Goal: Information Seeking & Learning: Understand process/instructions

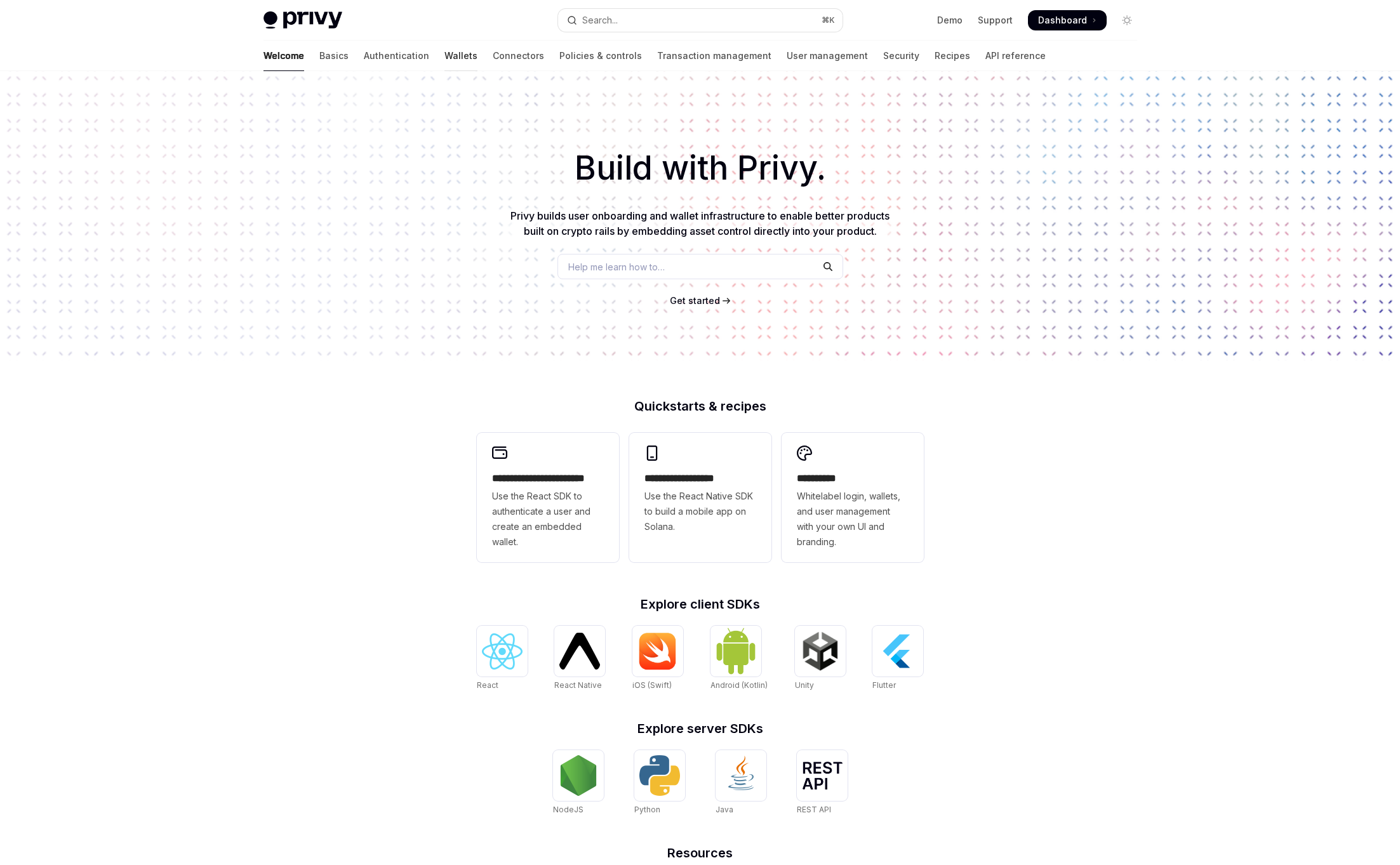
click at [444, 54] on link "Wallets" at bounding box center [460, 56] width 33 height 30
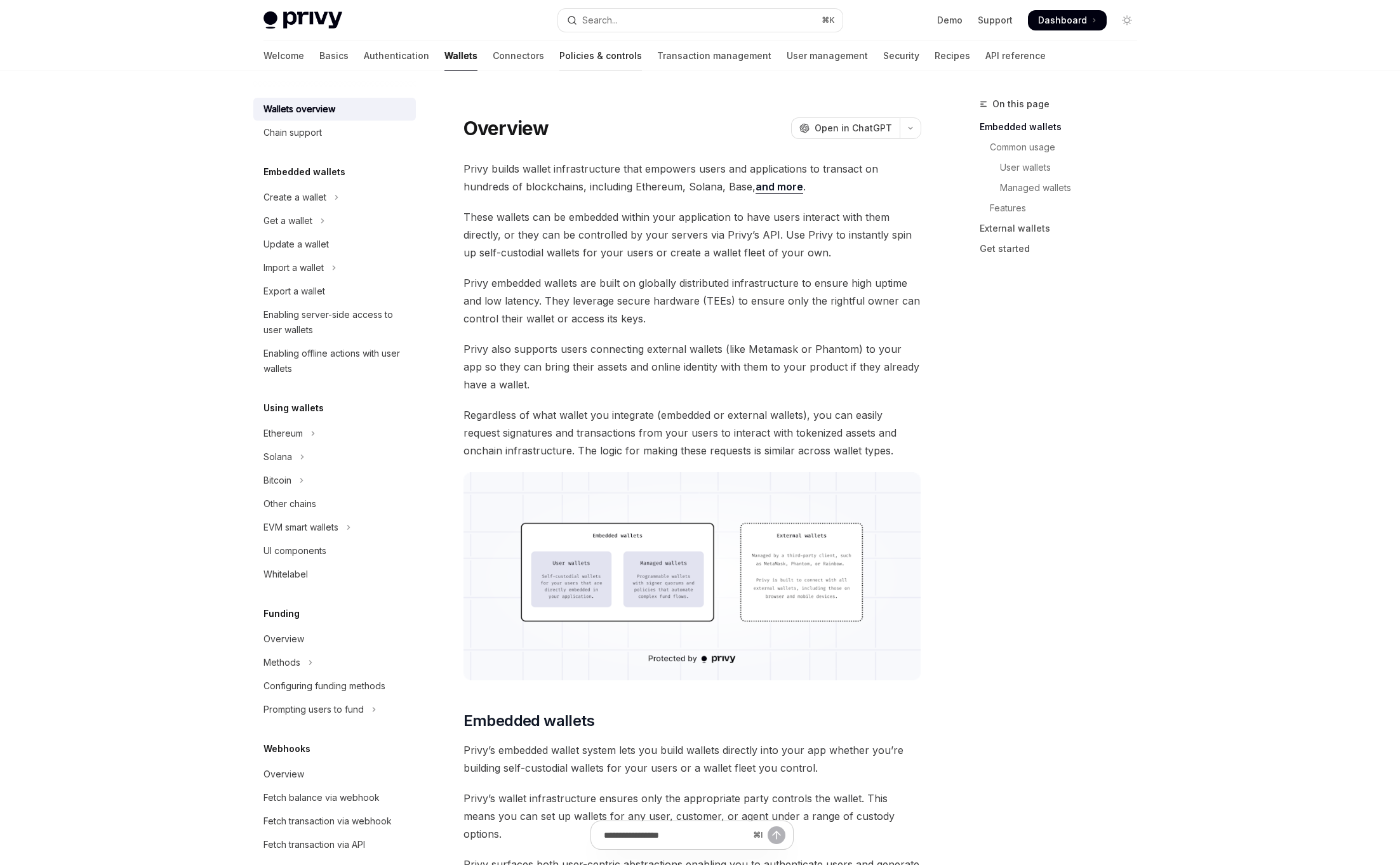
click at [559, 63] on link "Policies & controls" at bounding box center [600, 56] width 83 height 30
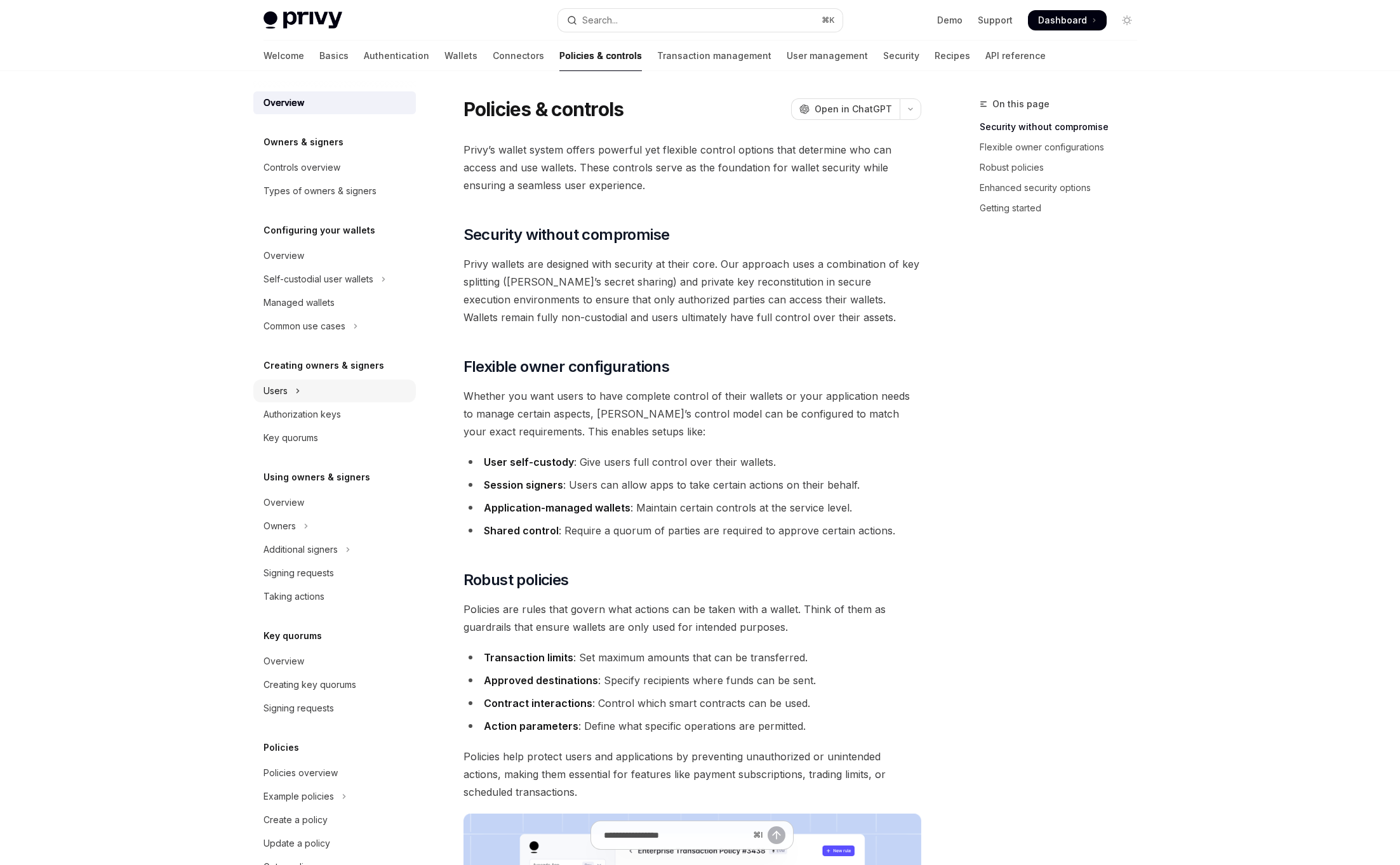
click at [288, 386] on button "Users" at bounding box center [335, 391] width 162 height 23
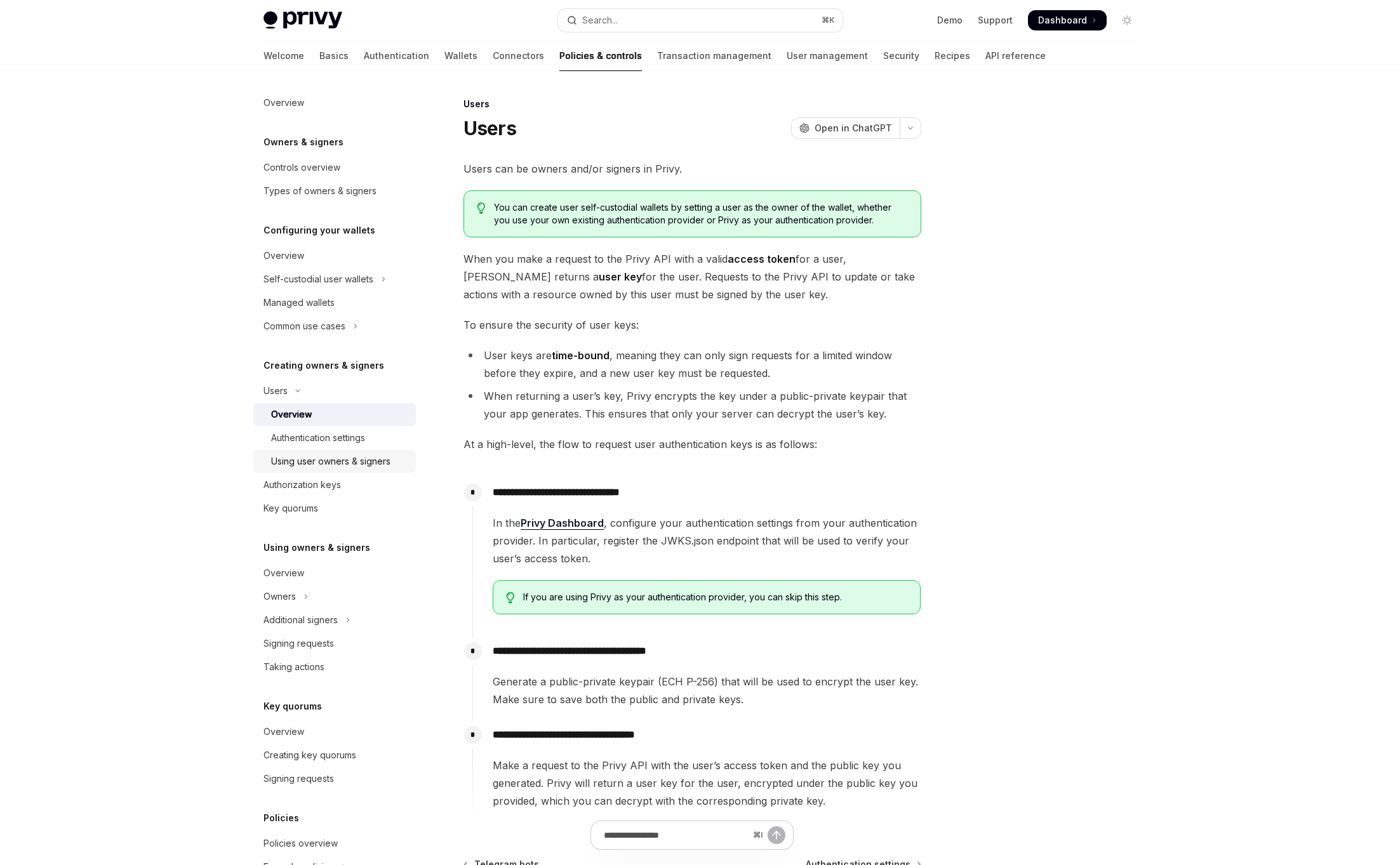
click at [297, 462] on div "Using user owners & signers" at bounding box center [331, 461] width 119 height 15
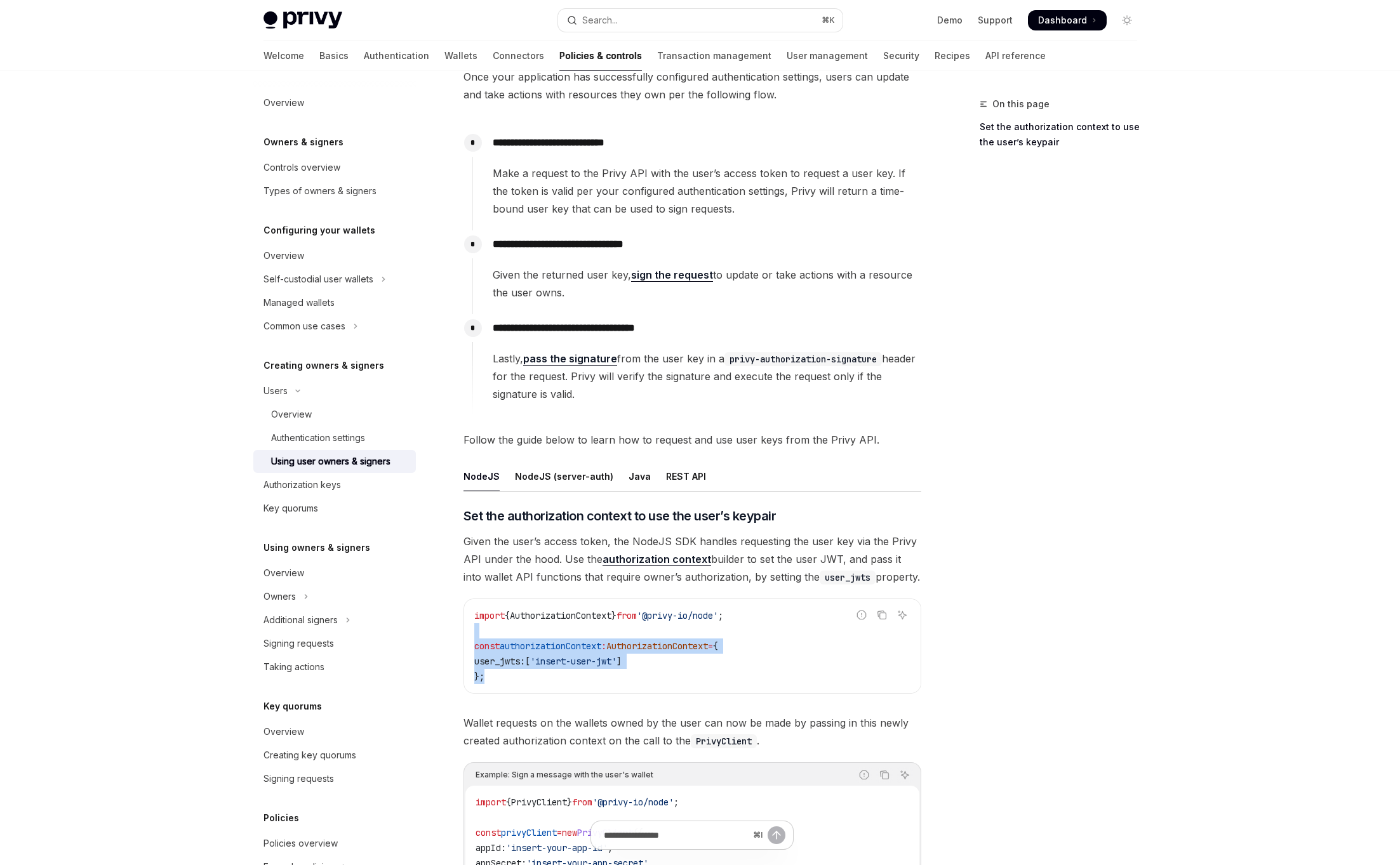
drag, startPoint x: 587, startPoint y: 685, endPoint x: 546, endPoint y: 636, distance: 63.9
click at [546, 636] on div "import { AuthorizationContext } from '@privy-io/node' ; const authorizationCont…" at bounding box center [692, 646] width 457 height 94
click at [546, 636] on code "import { AuthorizationContext } from '@privy-io/node' ; const authorizationCont…" at bounding box center [692, 646] width 436 height 76
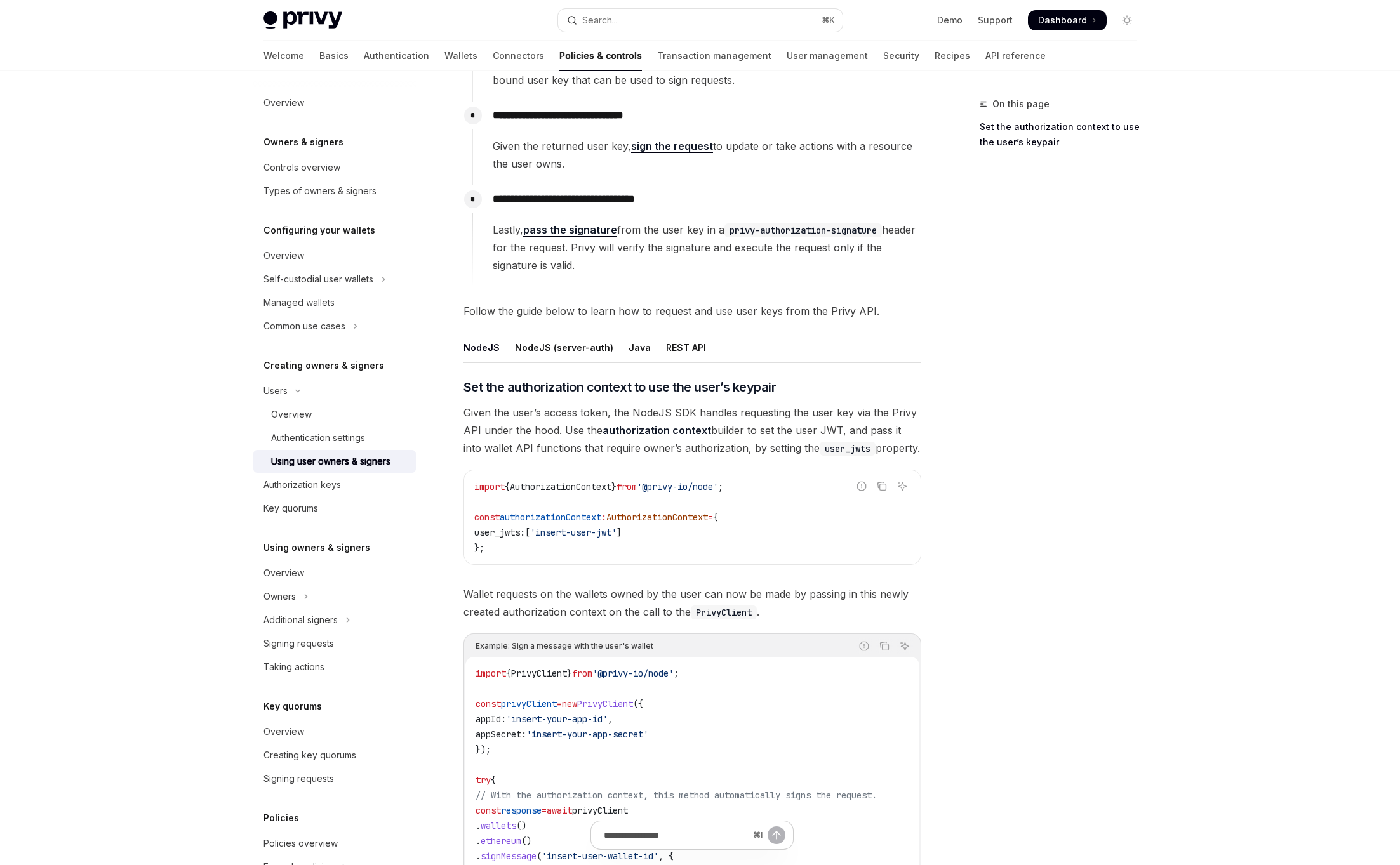
scroll to position [161, 0]
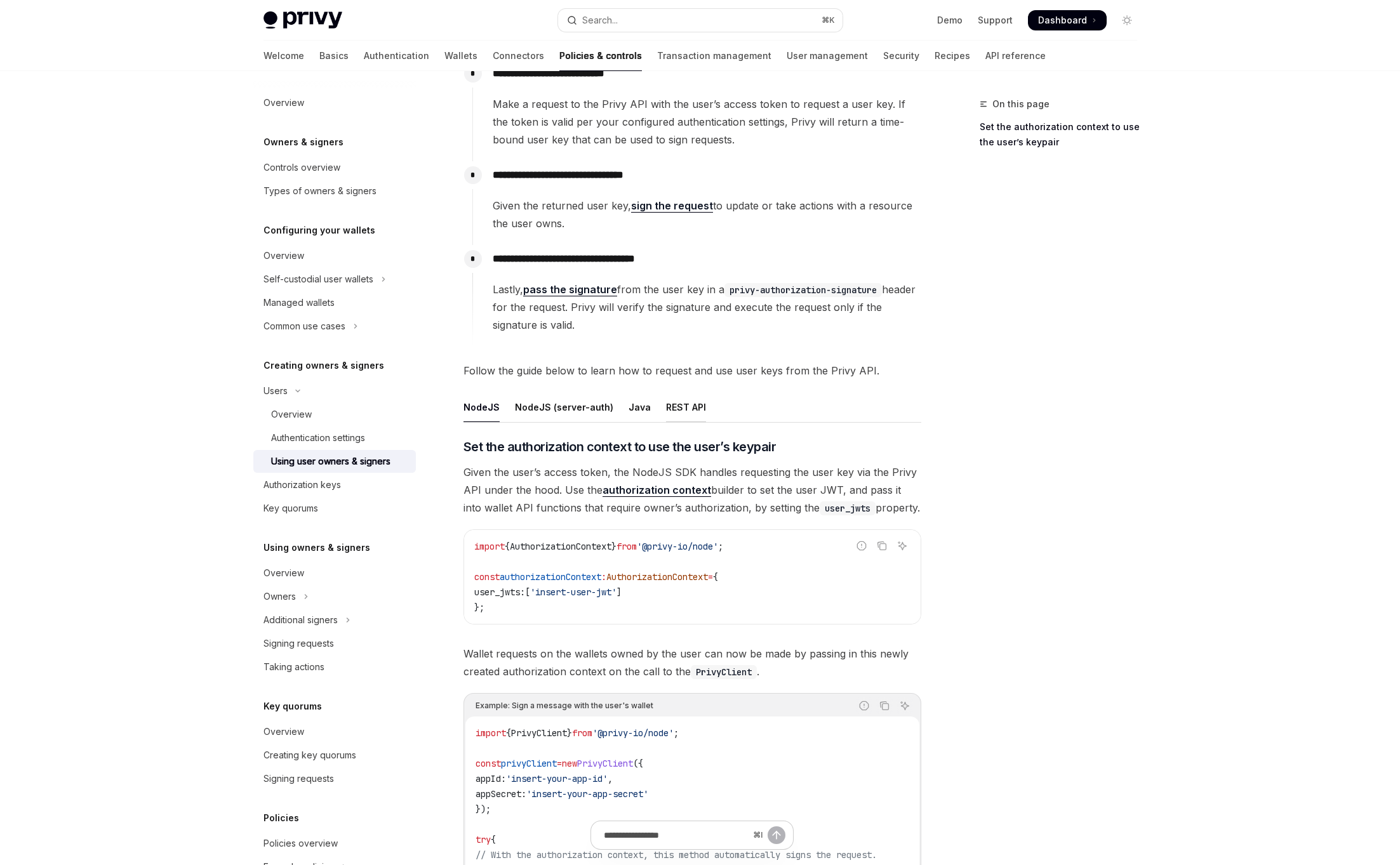
click at [691, 410] on div "REST API" at bounding box center [686, 407] width 40 height 30
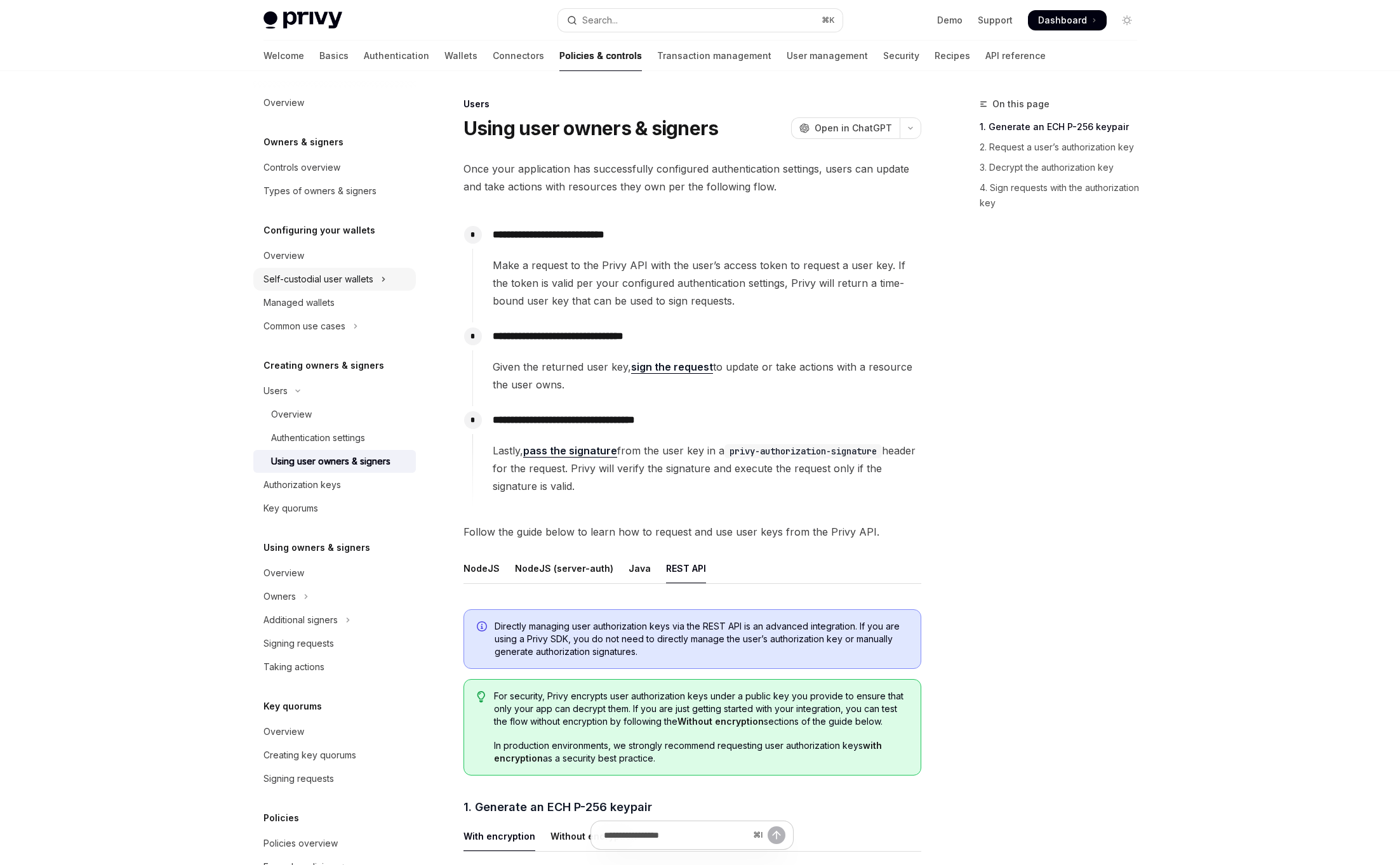
click at [315, 279] on div "Self-custodial user wallets" at bounding box center [318, 280] width 110 height 15
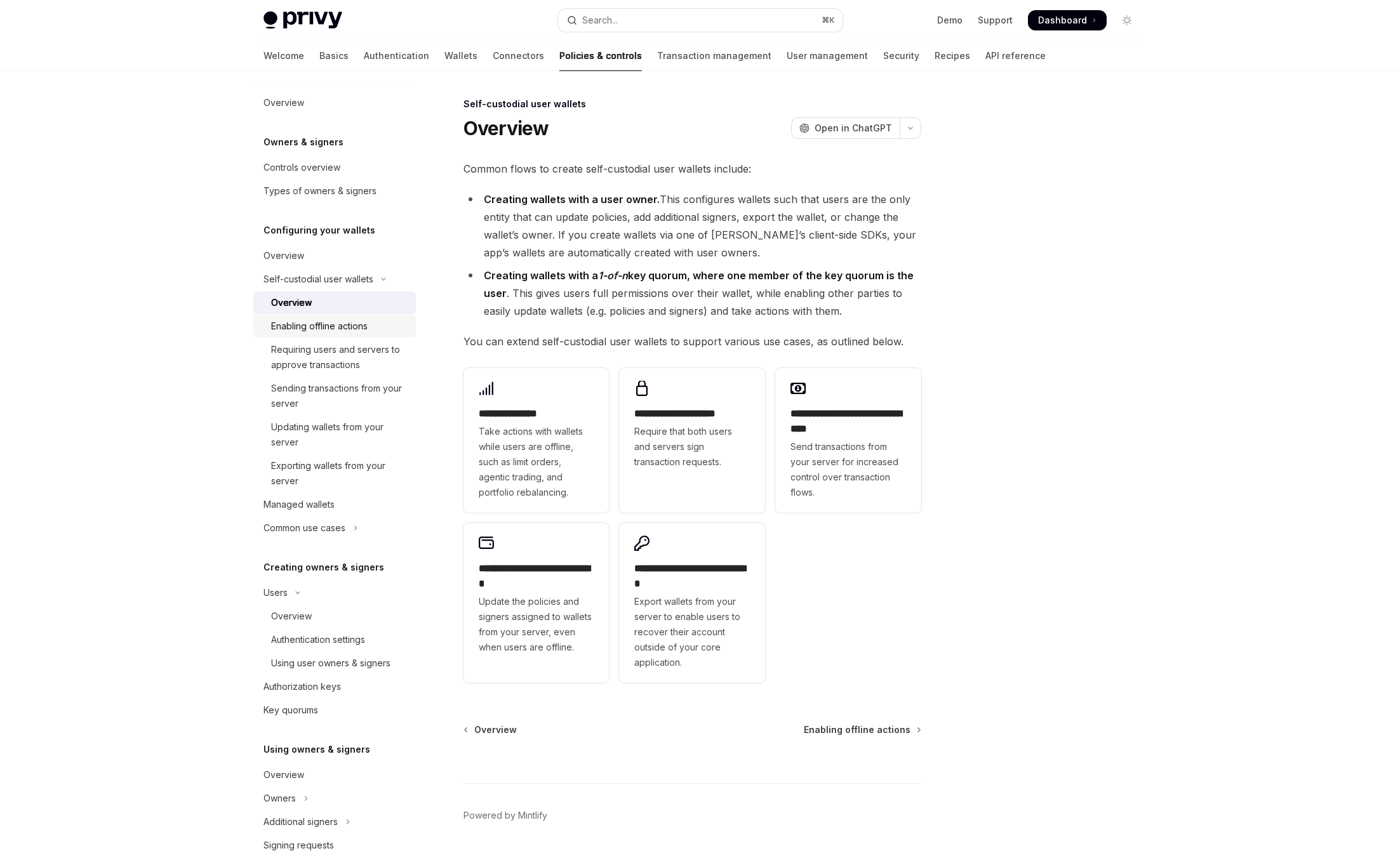
click at [333, 334] on link "Enabling offline actions" at bounding box center [335, 327] width 162 height 23
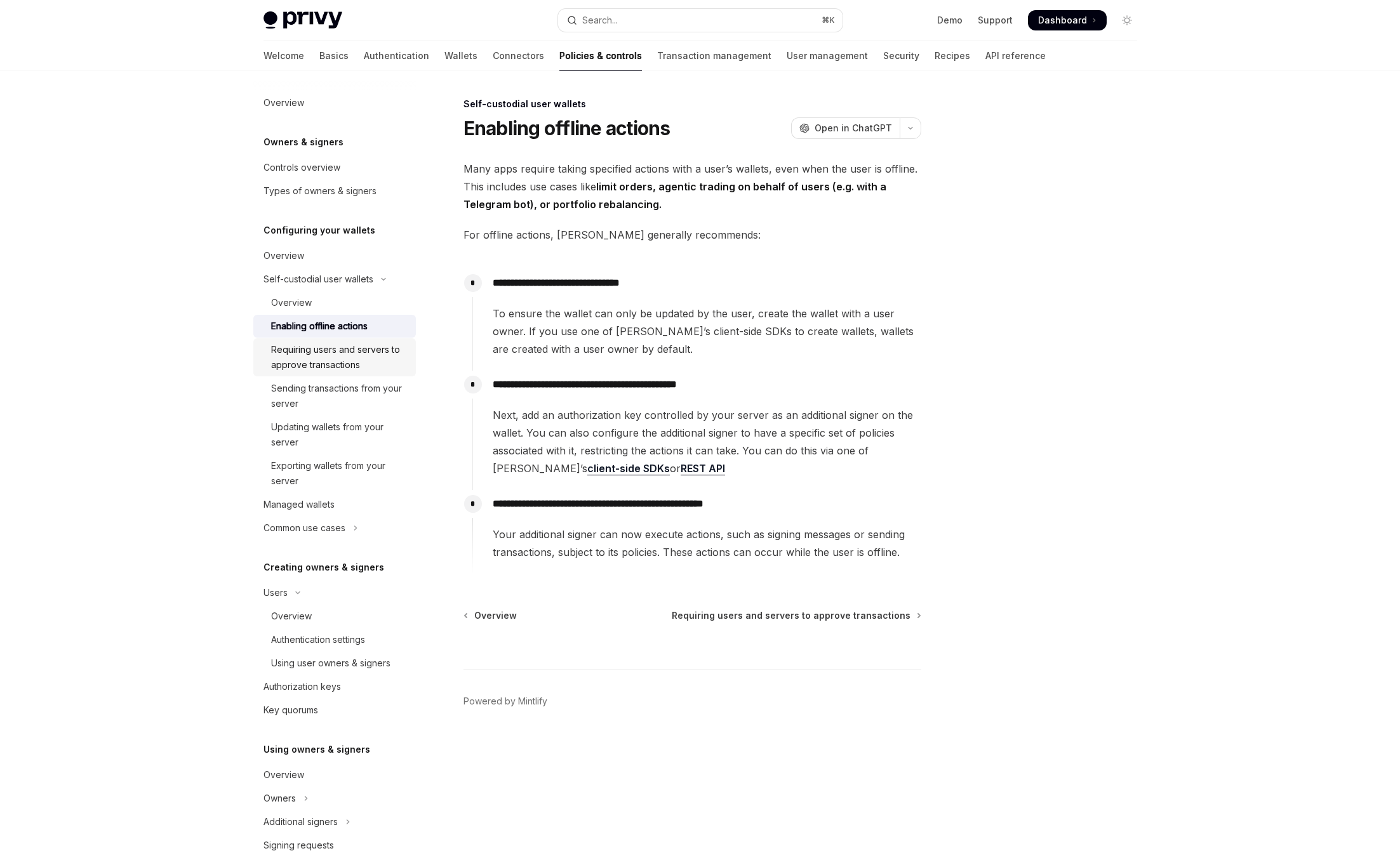
click at [330, 344] on div "Requiring users and servers to approve transactions" at bounding box center [339, 357] width 137 height 30
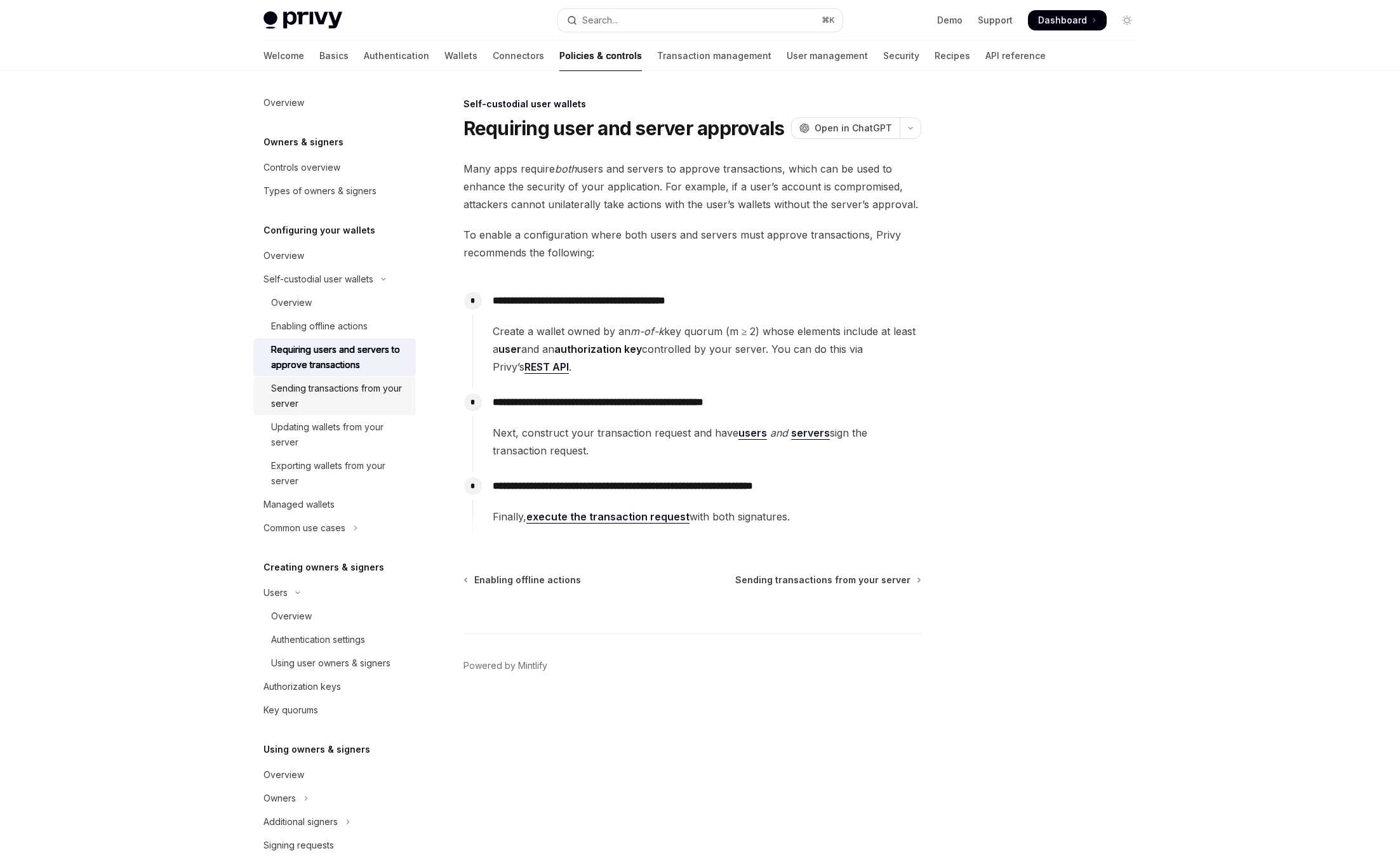
click at [321, 400] on div "Sending transactions from your server" at bounding box center [339, 395] width 137 height 30
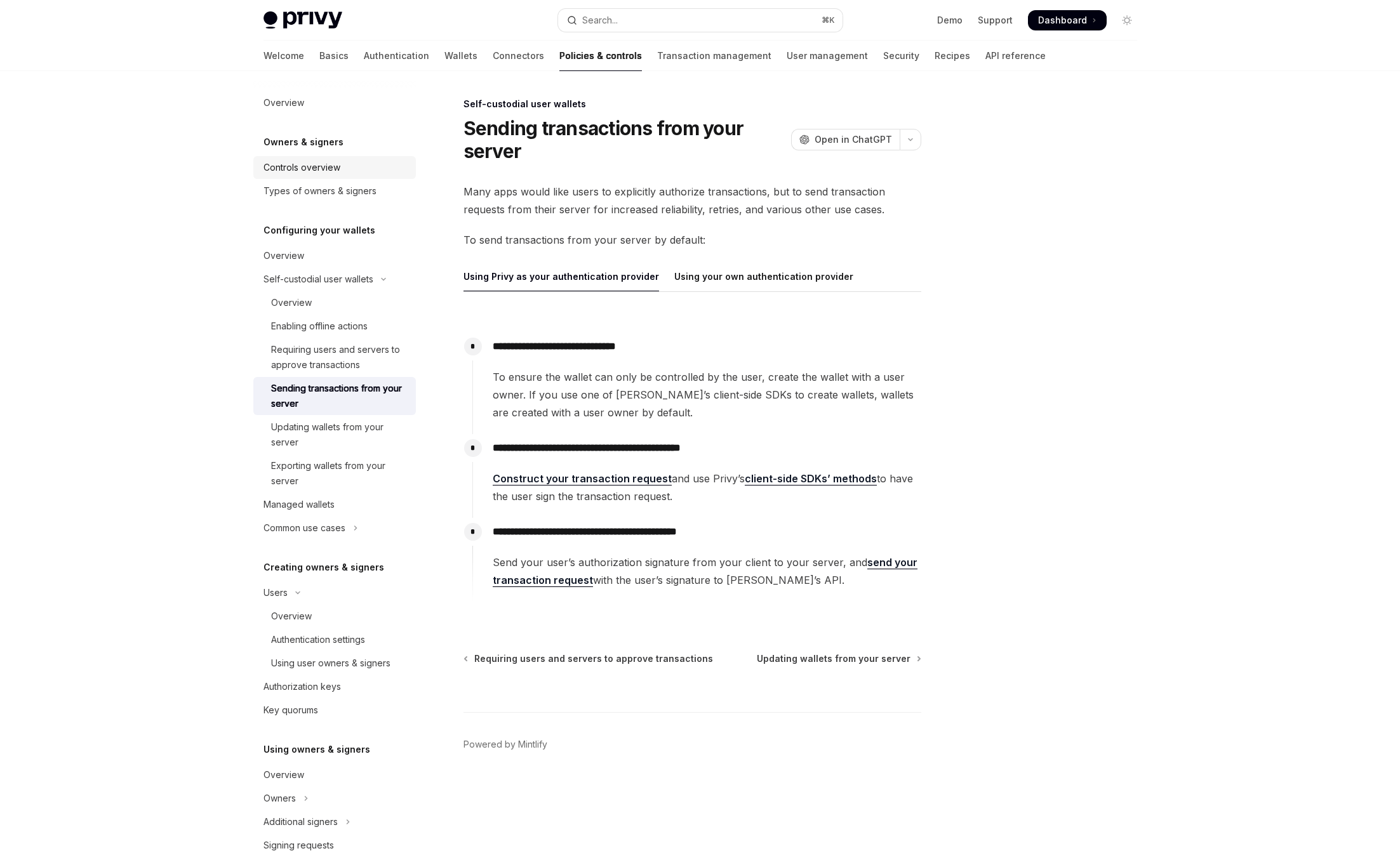
click at [304, 171] on div "Controls overview" at bounding box center [301, 168] width 76 height 15
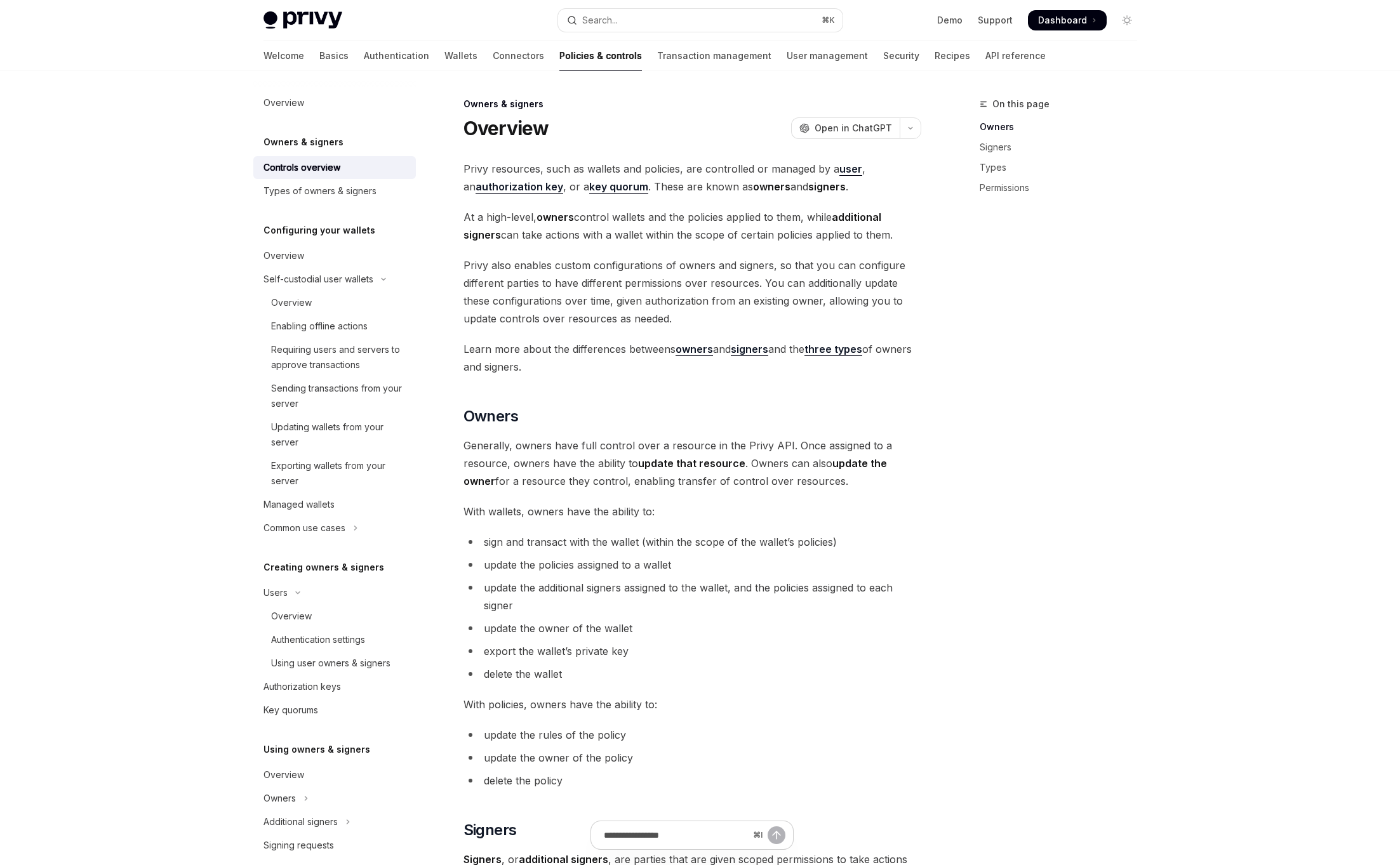
click at [322, 178] on link "Controls overview" at bounding box center [335, 168] width 162 height 23
click at [325, 191] on div "Types of owners & signers" at bounding box center [320, 191] width 113 height 15
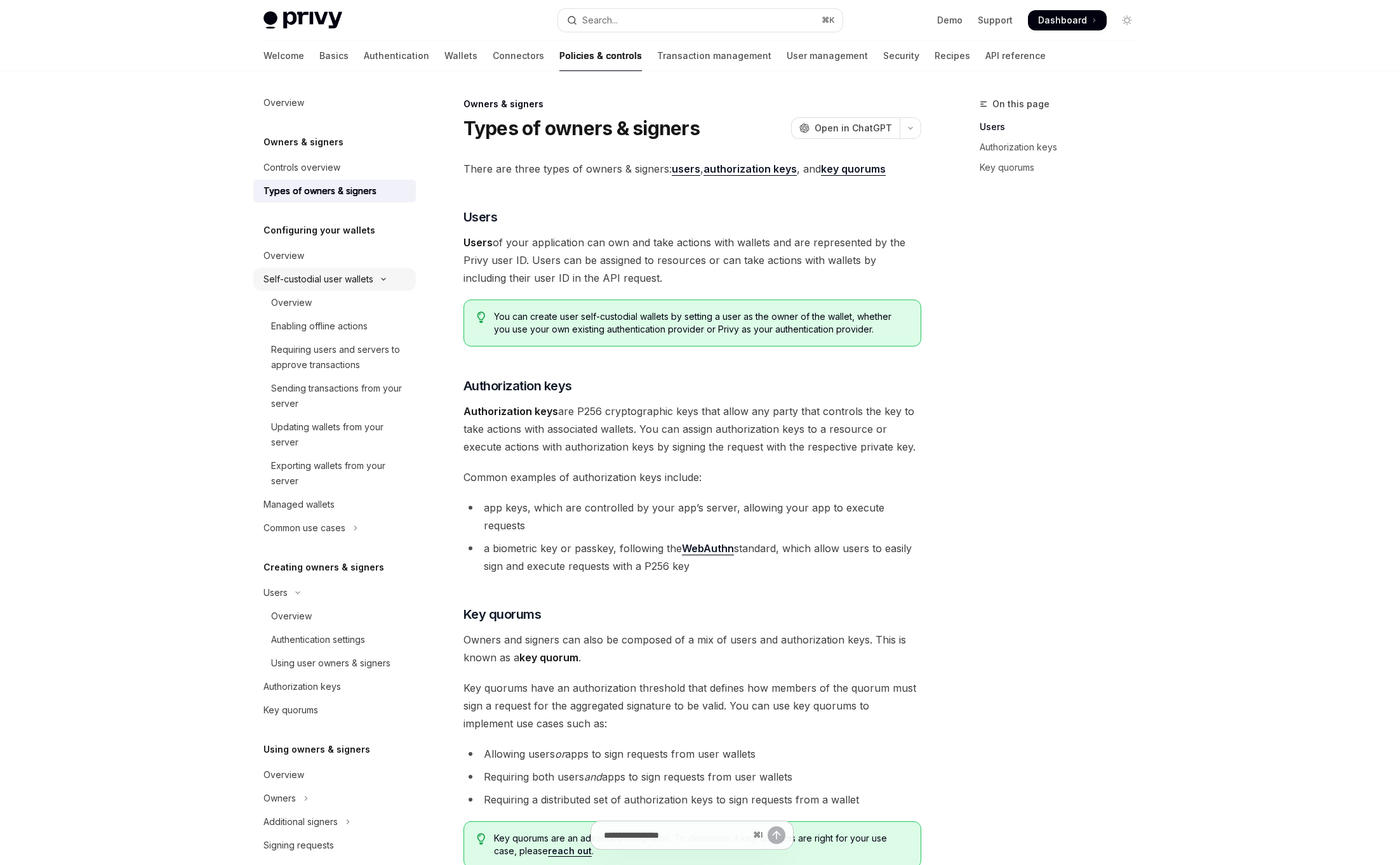
click at [340, 273] on div "Self-custodial user wallets" at bounding box center [318, 280] width 110 height 15
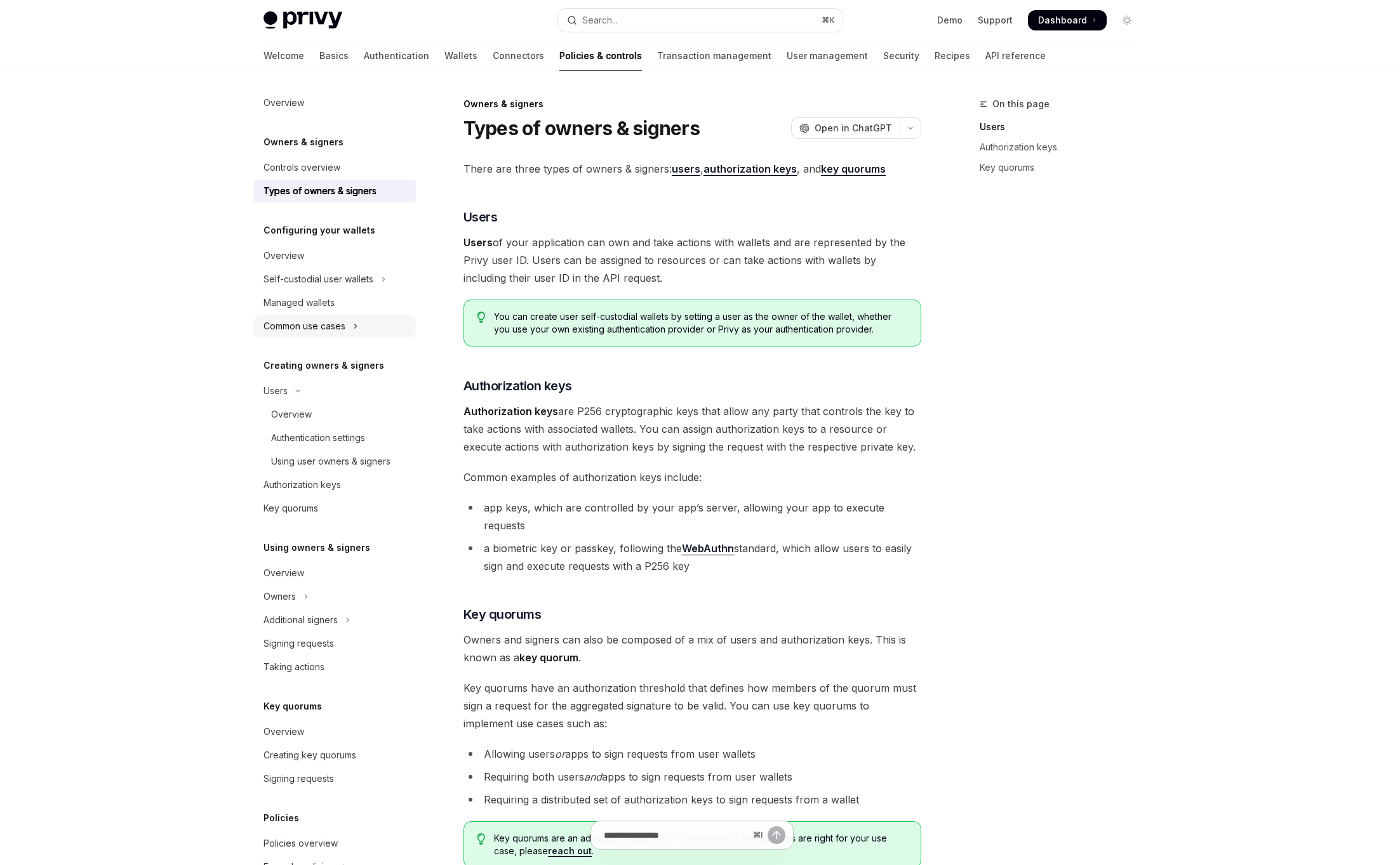
click at [315, 327] on div "Common use cases" at bounding box center [304, 326] width 82 height 15
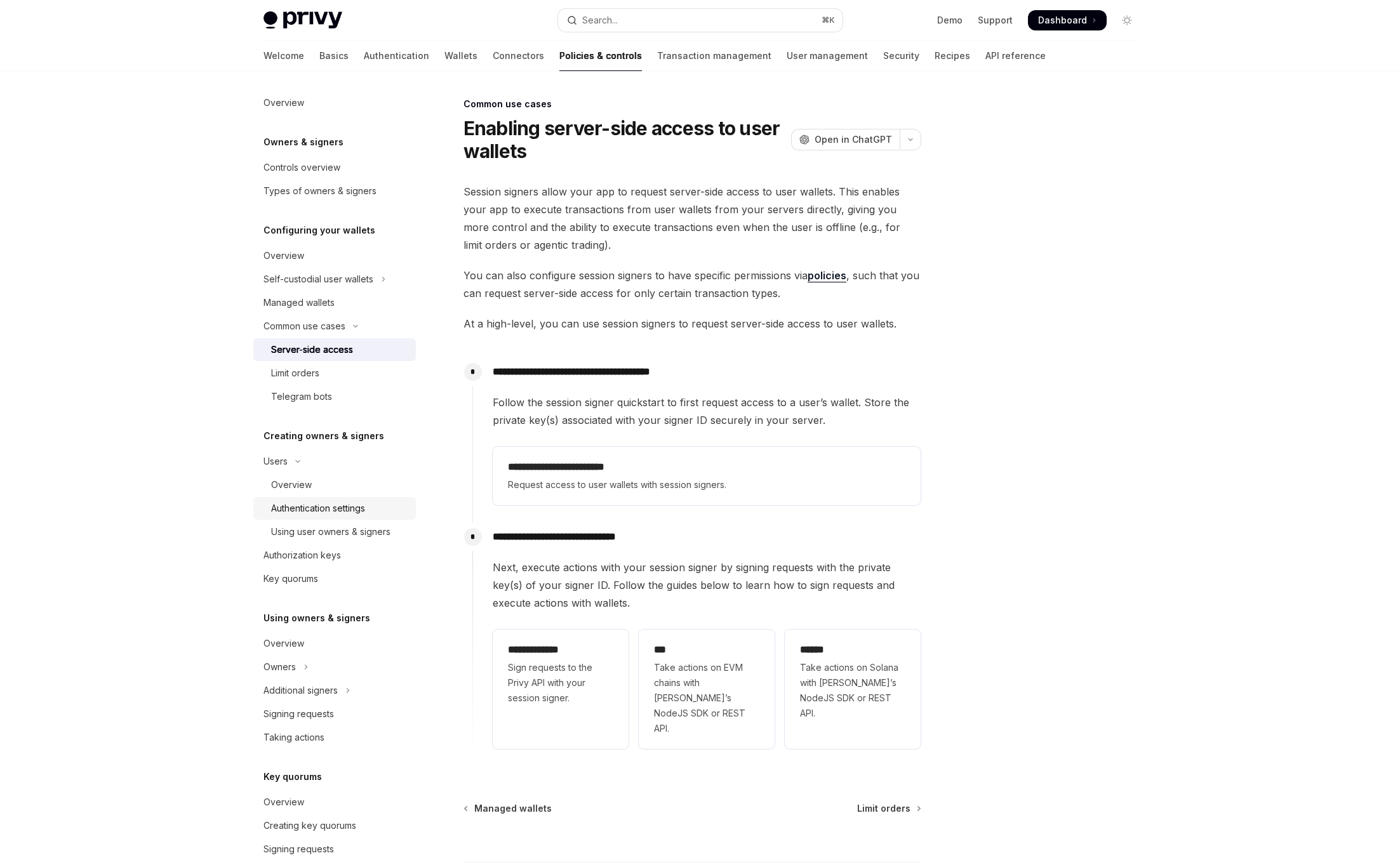
click at [308, 511] on div "Authentication settings" at bounding box center [318, 508] width 94 height 15
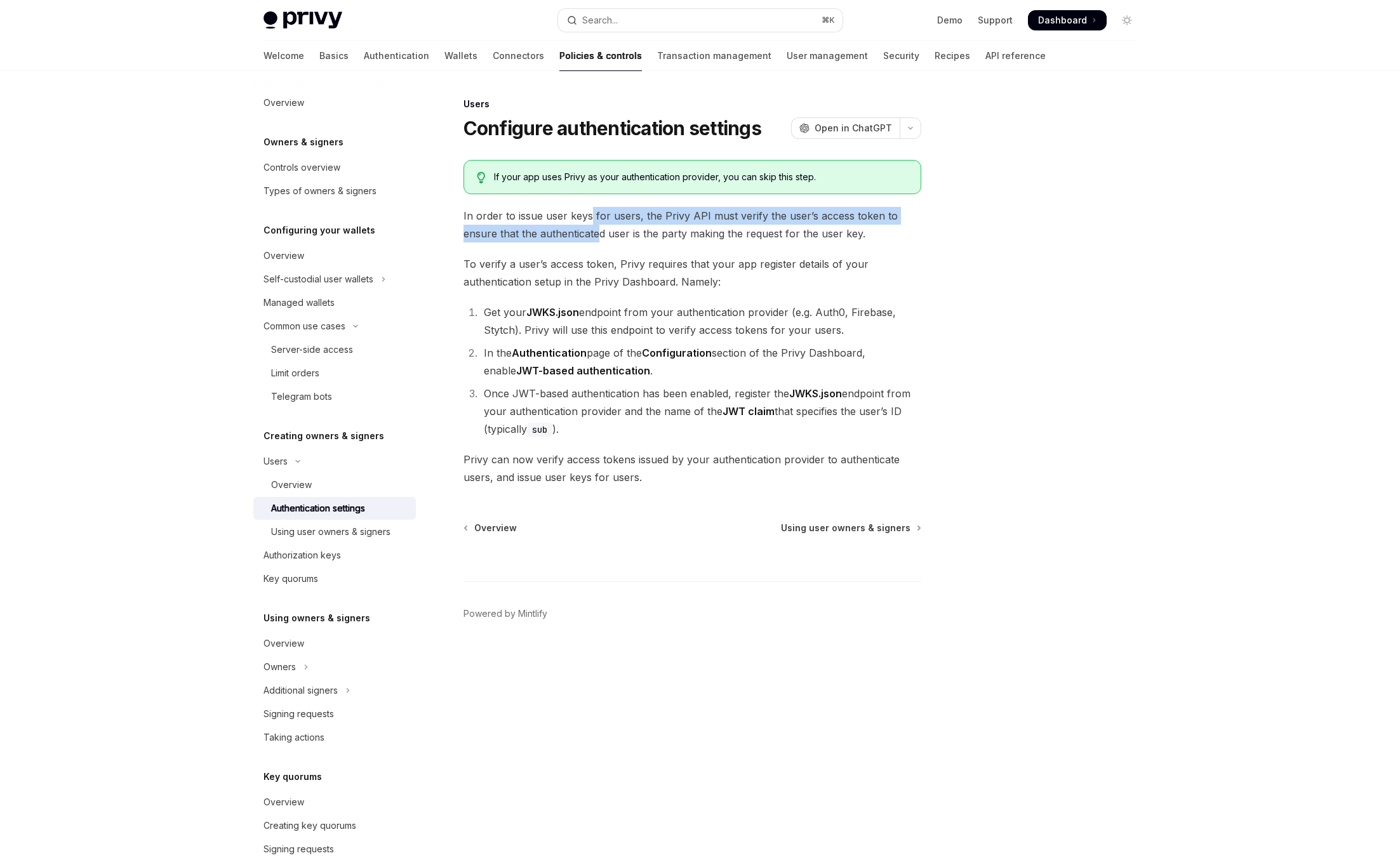
drag, startPoint x: 590, startPoint y: 223, endPoint x: 595, endPoint y: 233, distance: 11.2
click at [595, 233] on span "In order to issue user keys for users, the Privy API must verify the user’s acc…" at bounding box center [692, 225] width 457 height 36
drag, startPoint x: 595, startPoint y: 233, endPoint x: 585, endPoint y: 219, distance: 17.2
click at [585, 219] on span "In order to issue user keys for users, the Privy API must verify the user’s acc…" at bounding box center [692, 225] width 457 height 36
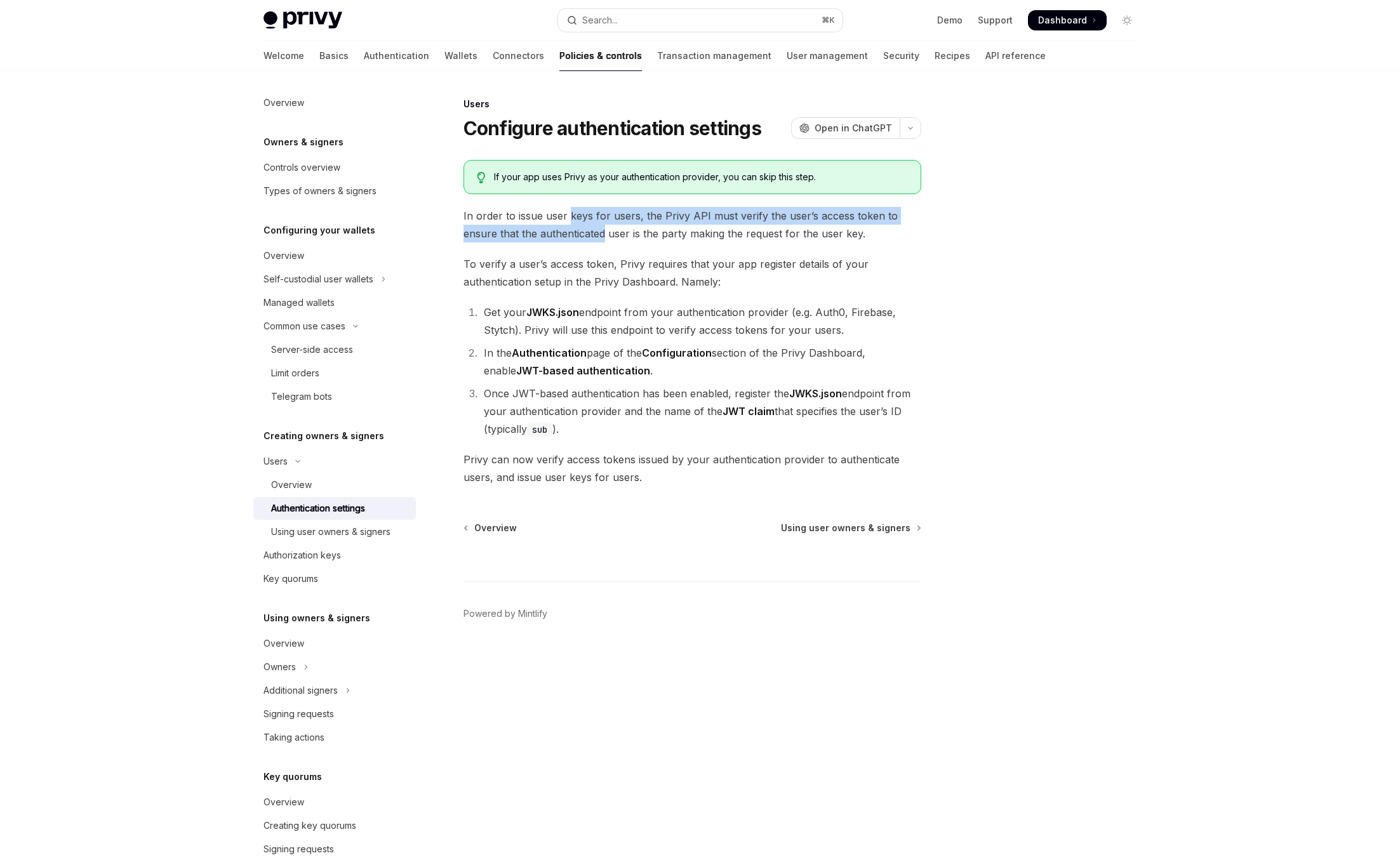
click at [585, 219] on span "In order to issue user keys for users, the Privy API must verify the user’s acc…" at bounding box center [692, 225] width 457 height 36
drag, startPoint x: 585, startPoint y: 219, endPoint x: 590, endPoint y: 228, distance: 10.3
click at [590, 228] on span "In order to issue user keys for users, the Privy API must verify the user’s acc…" at bounding box center [692, 225] width 457 height 36
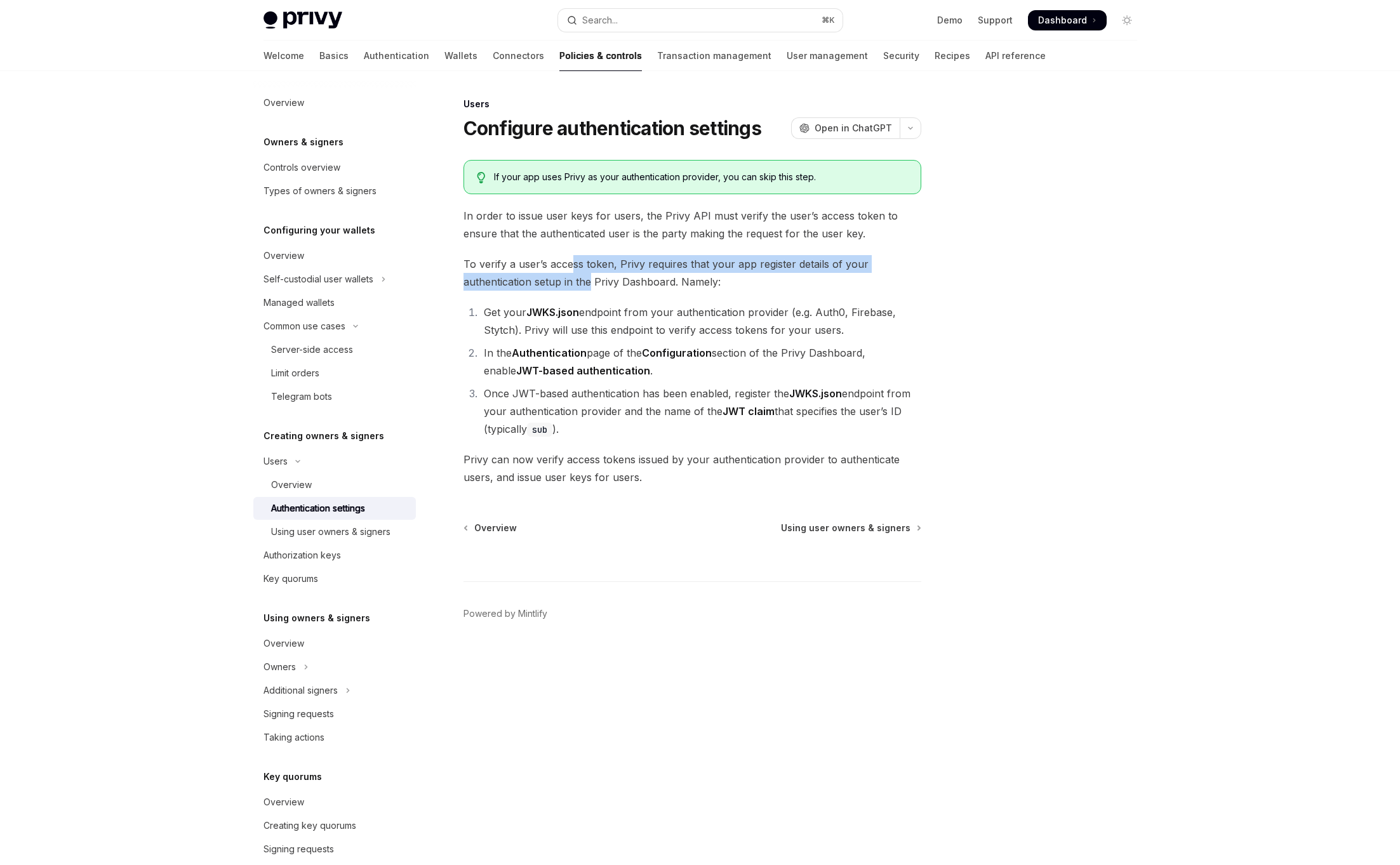
drag, startPoint x: 573, startPoint y: 262, endPoint x: 589, endPoint y: 284, distance: 27.2
click at [589, 284] on span "To verify a user’s access token, Privy requires that your app register details …" at bounding box center [692, 273] width 457 height 36
drag, startPoint x: 589, startPoint y: 284, endPoint x: 576, endPoint y: 271, distance: 18.4
click at [576, 271] on span "To verify a user’s access token, Privy requires that your app register details …" at bounding box center [692, 273] width 457 height 36
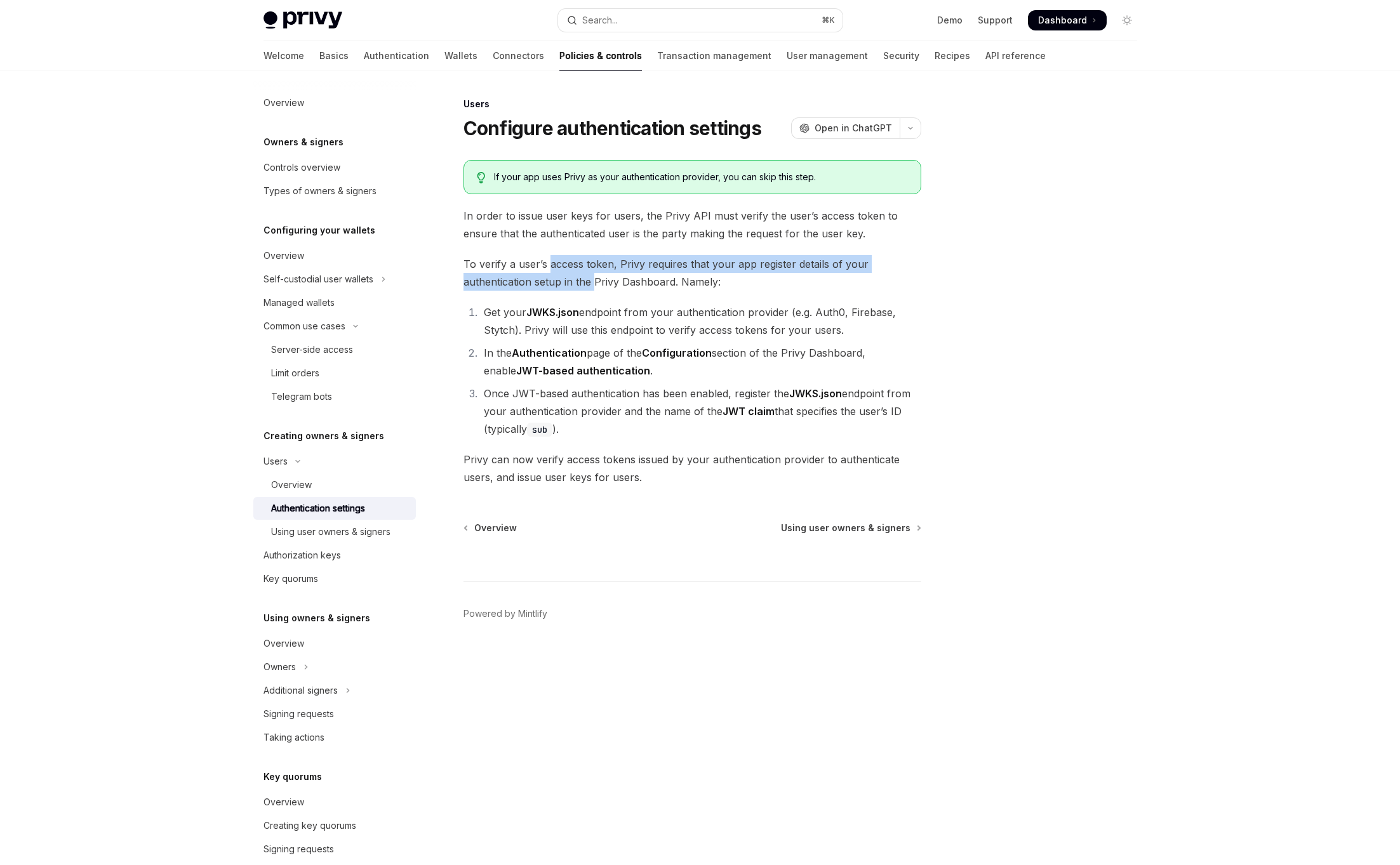
click at [576, 271] on span "To verify a user’s access token, Privy requires that your app register details …" at bounding box center [692, 273] width 457 height 36
drag, startPoint x: 576, startPoint y: 271, endPoint x: 583, endPoint y: 284, distance: 14.8
click at [583, 284] on span "To verify a user’s access token, Privy requires that your app register details …" at bounding box center [692, 273] width 457 height 36
click at [291, 527] on div "Using user owners & signers" at bounding box center [331, 532] width 119 height 15
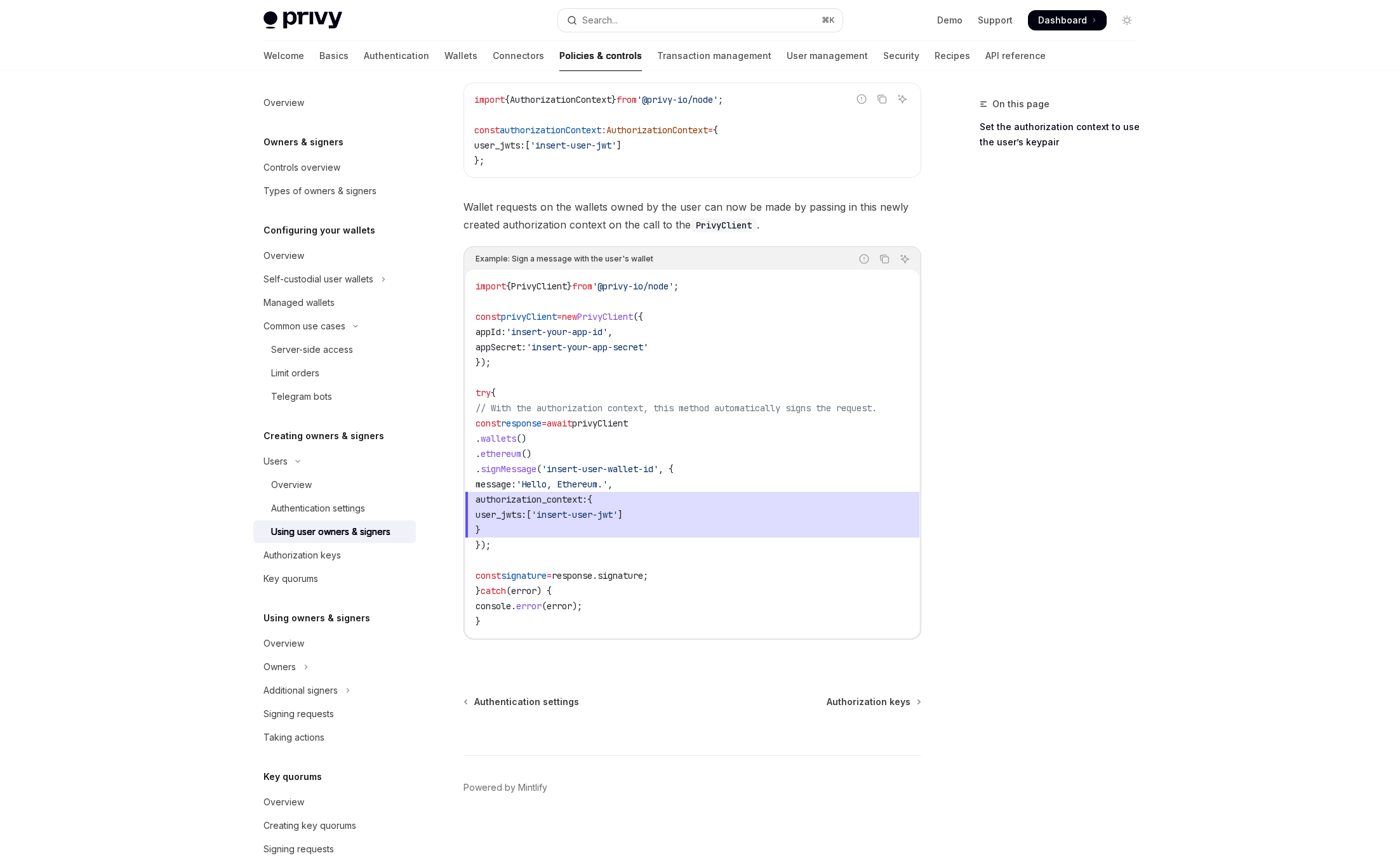
scroll to position [500, 0]
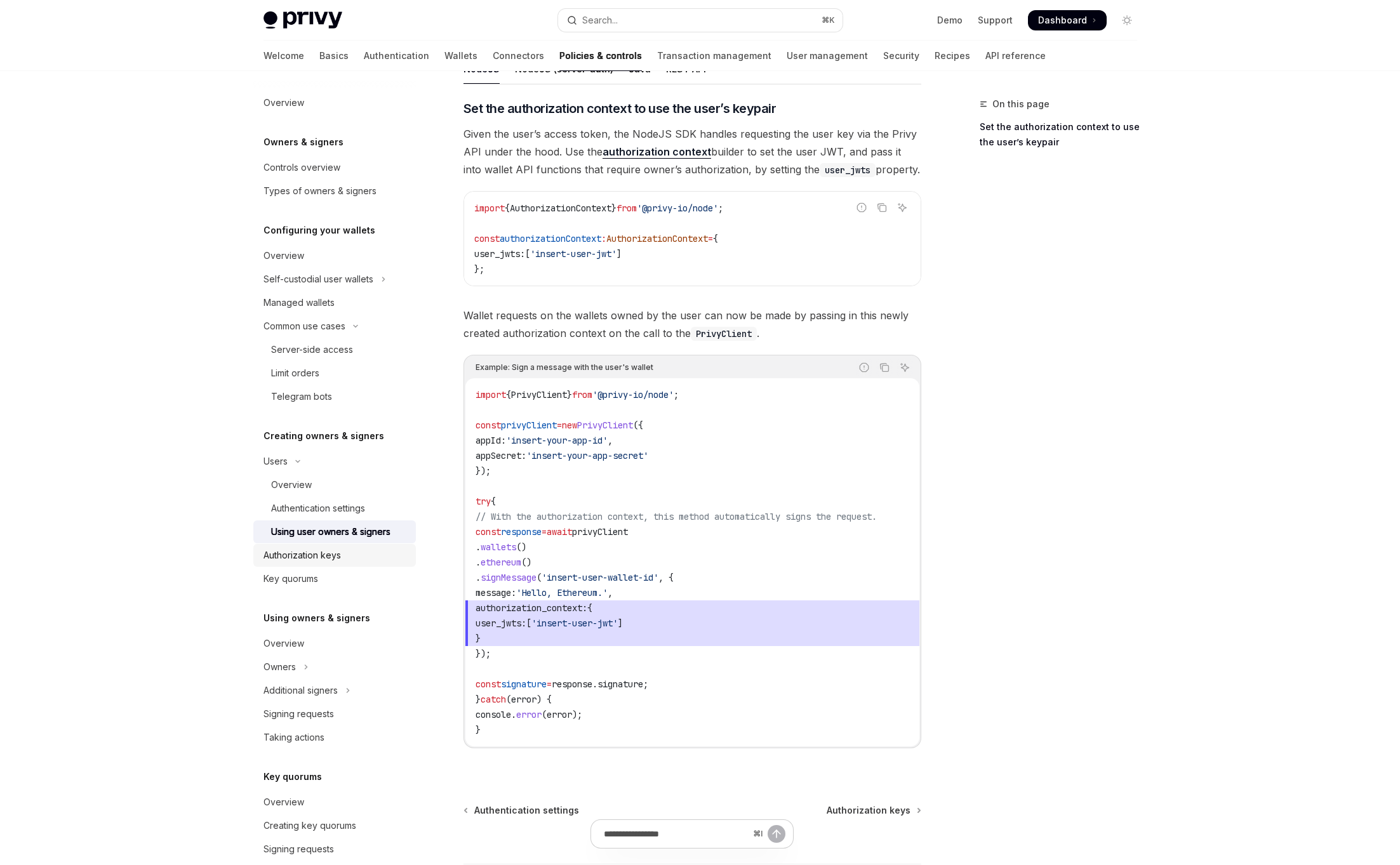
click at [311, 555] on div "Authorization keys" at bounding box center [302, 555] width 77 height 15
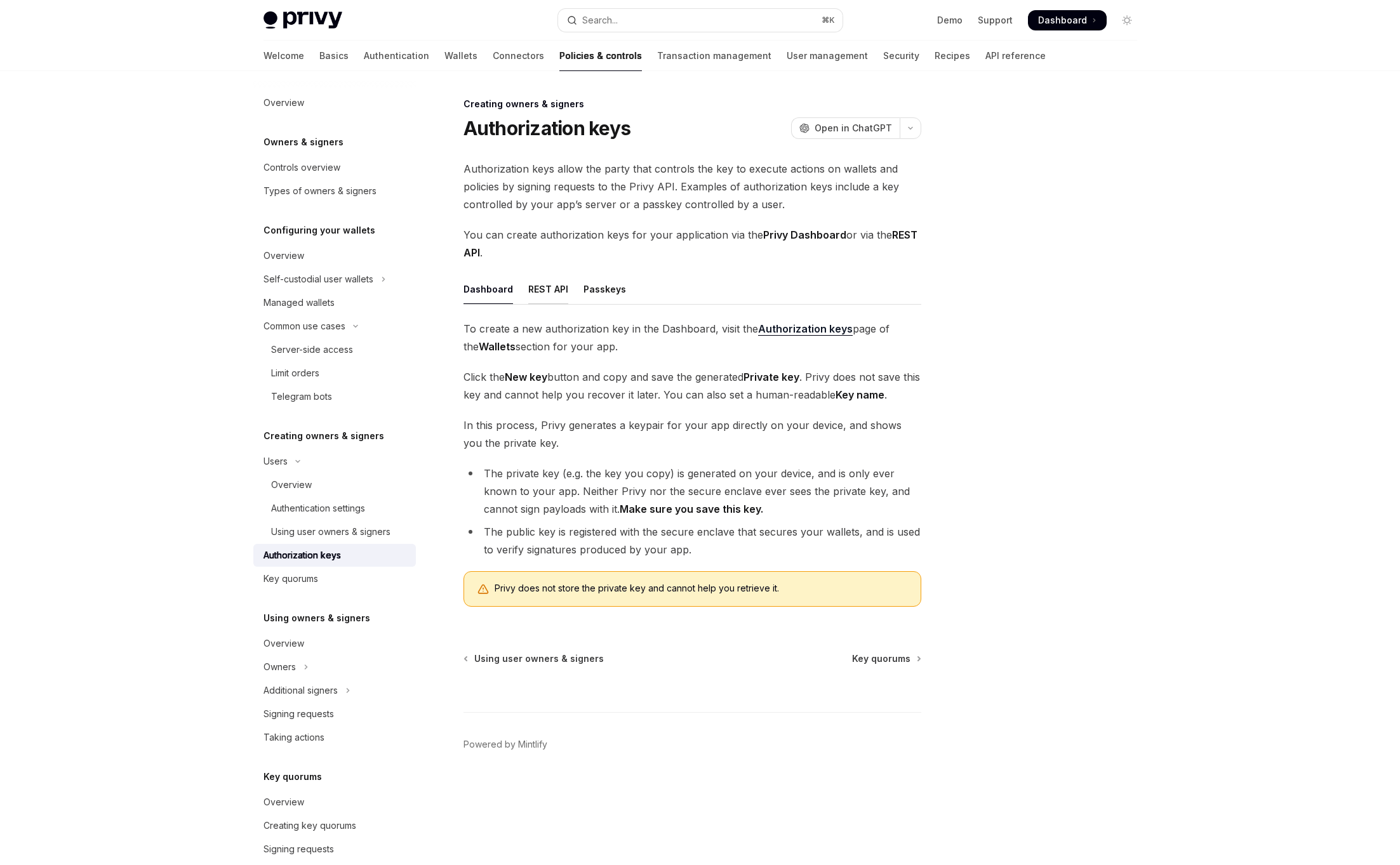
click at [535, 293] on div "REST API" at bounding box center [549, 289] width 40 height 30
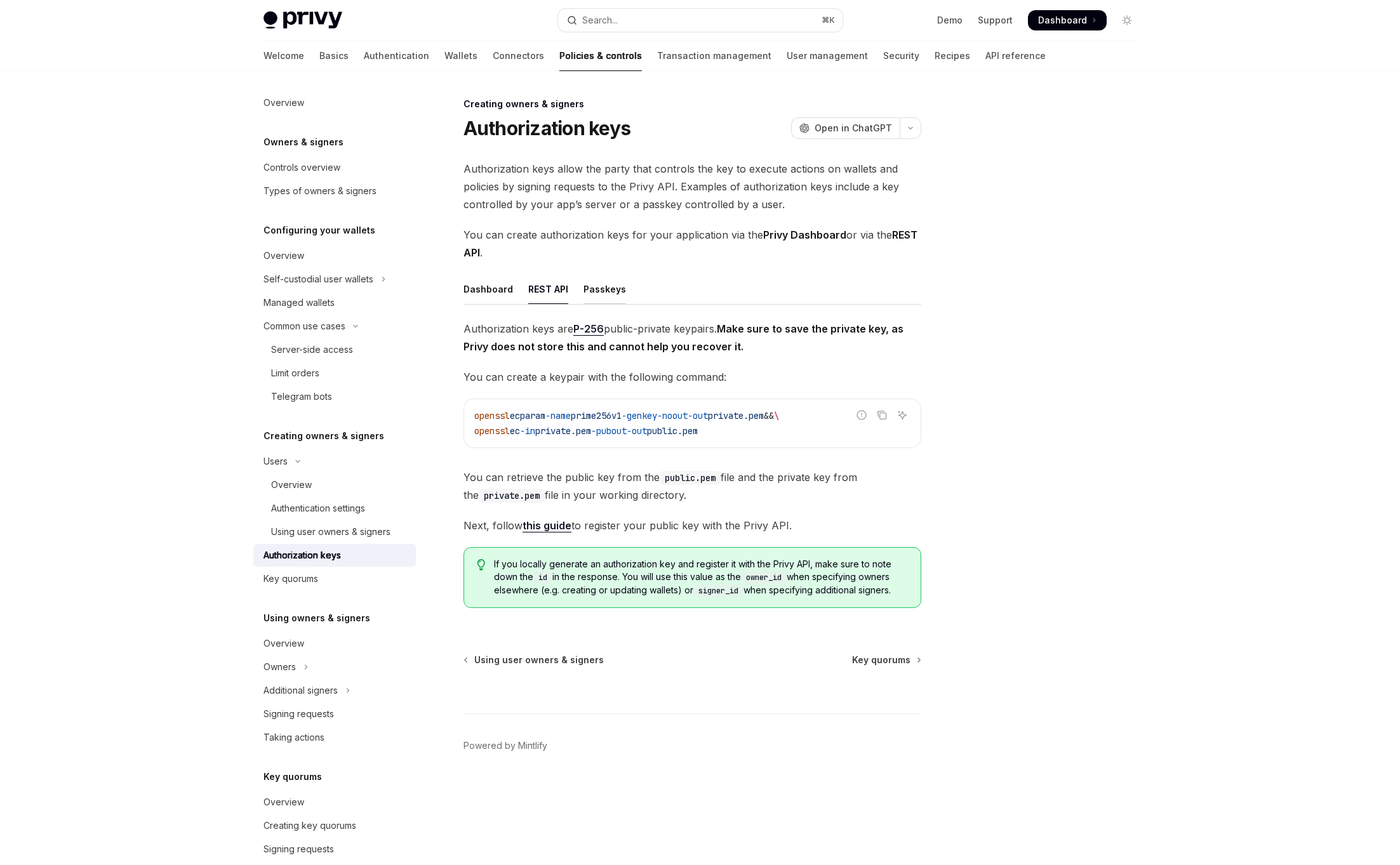
click at [599, 296] on div "Passkeys" at bounding box center [604, 289] width 42 height 30
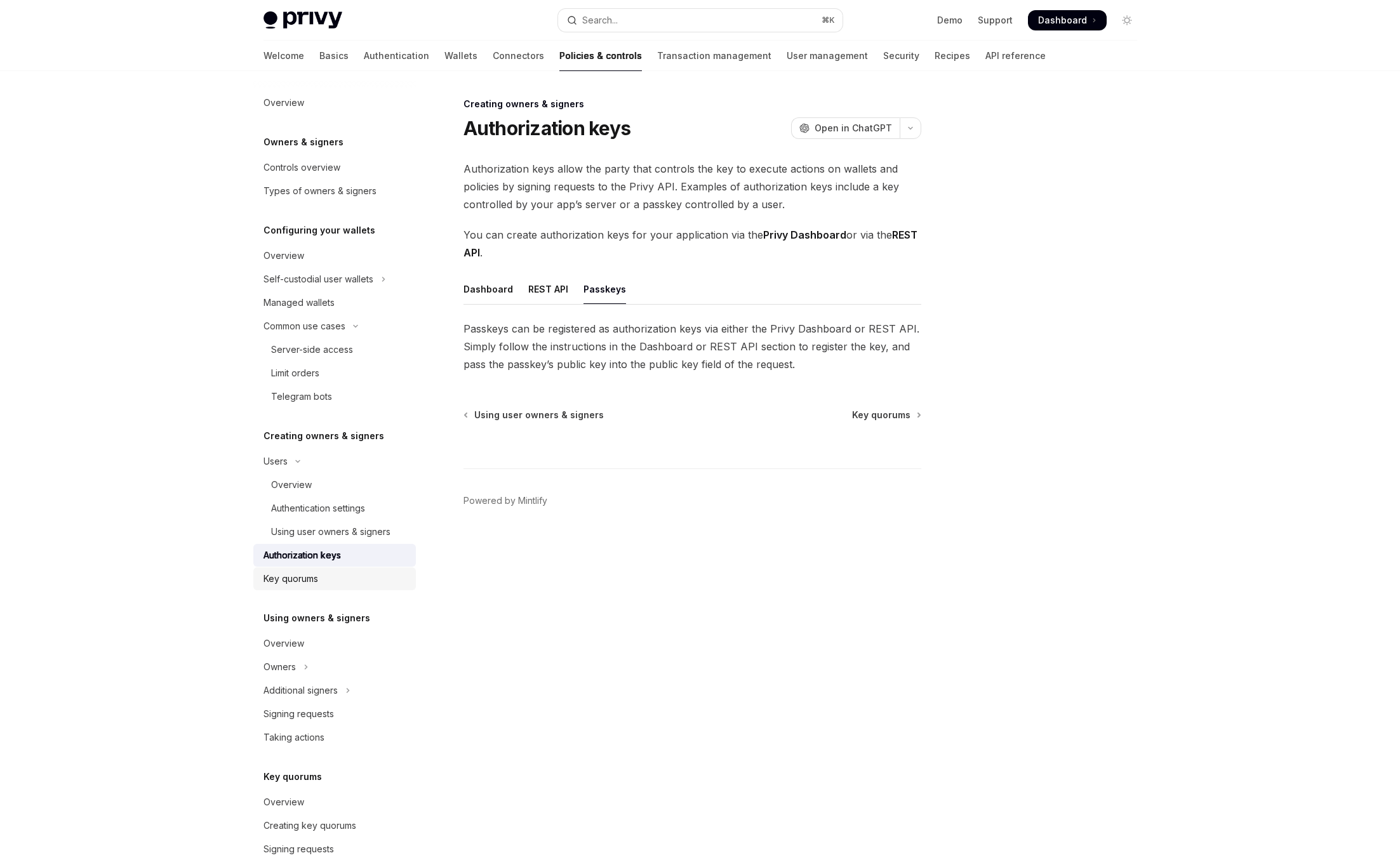
click at [286, 582] on div "Key quorums" at bounding box center [291, 579] width 55 height 15
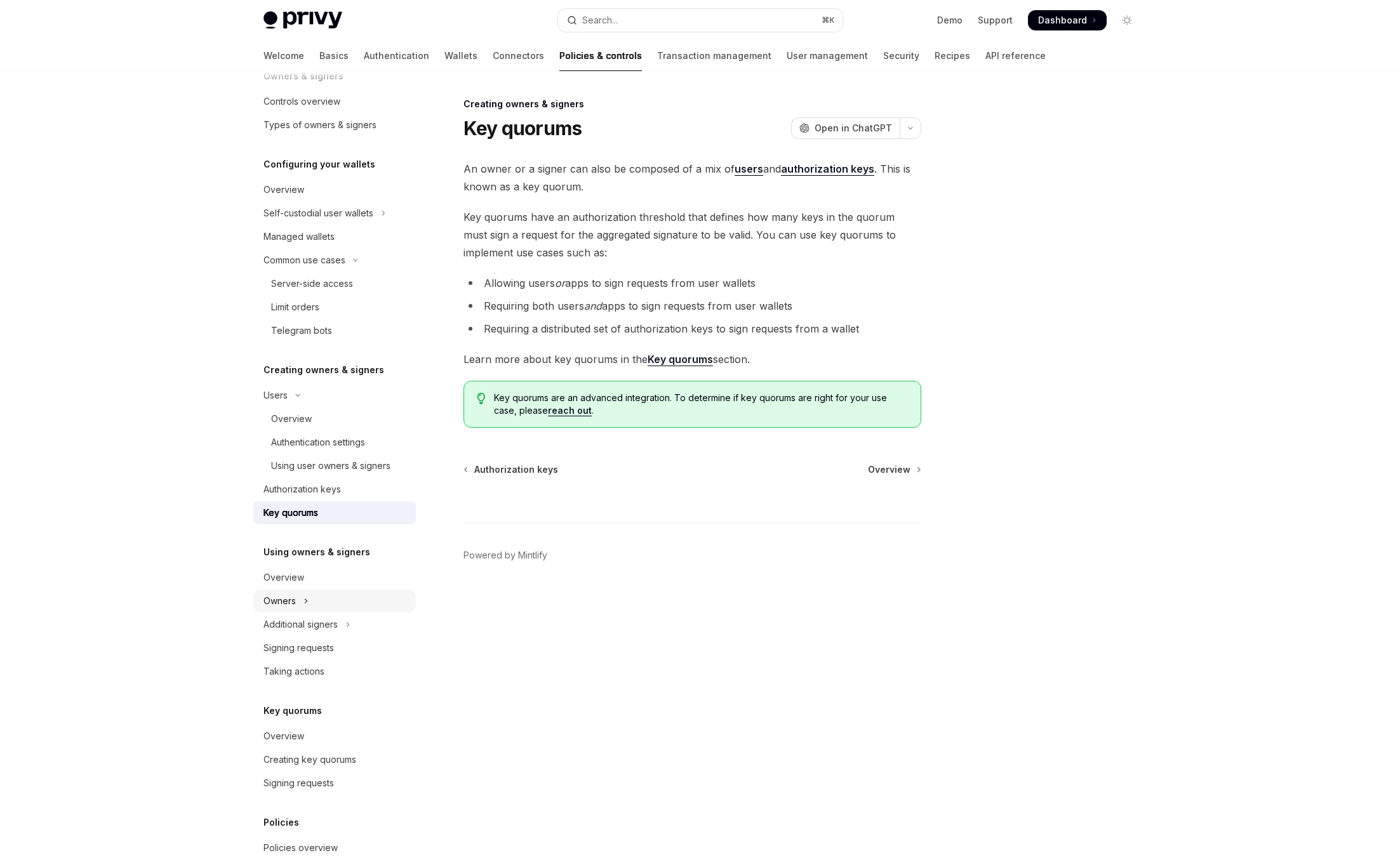
scroll to position [73, 0]
click at [293, 573] on div "Overview" at bounding box center [284, 572] width 41 height 15
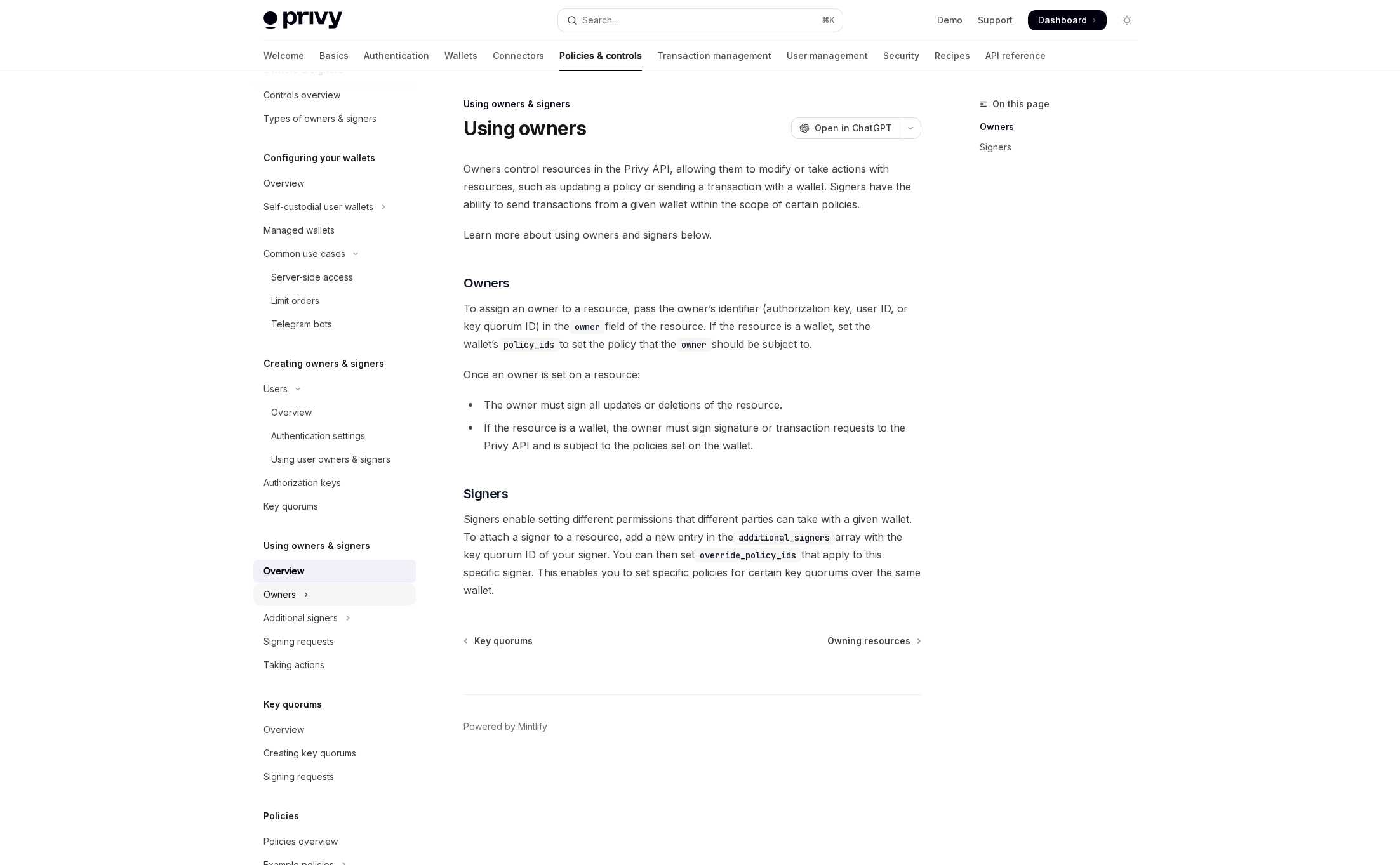
click at [295, 599] on div "Owners" at bounding box center [280, 595] width 32 height 15
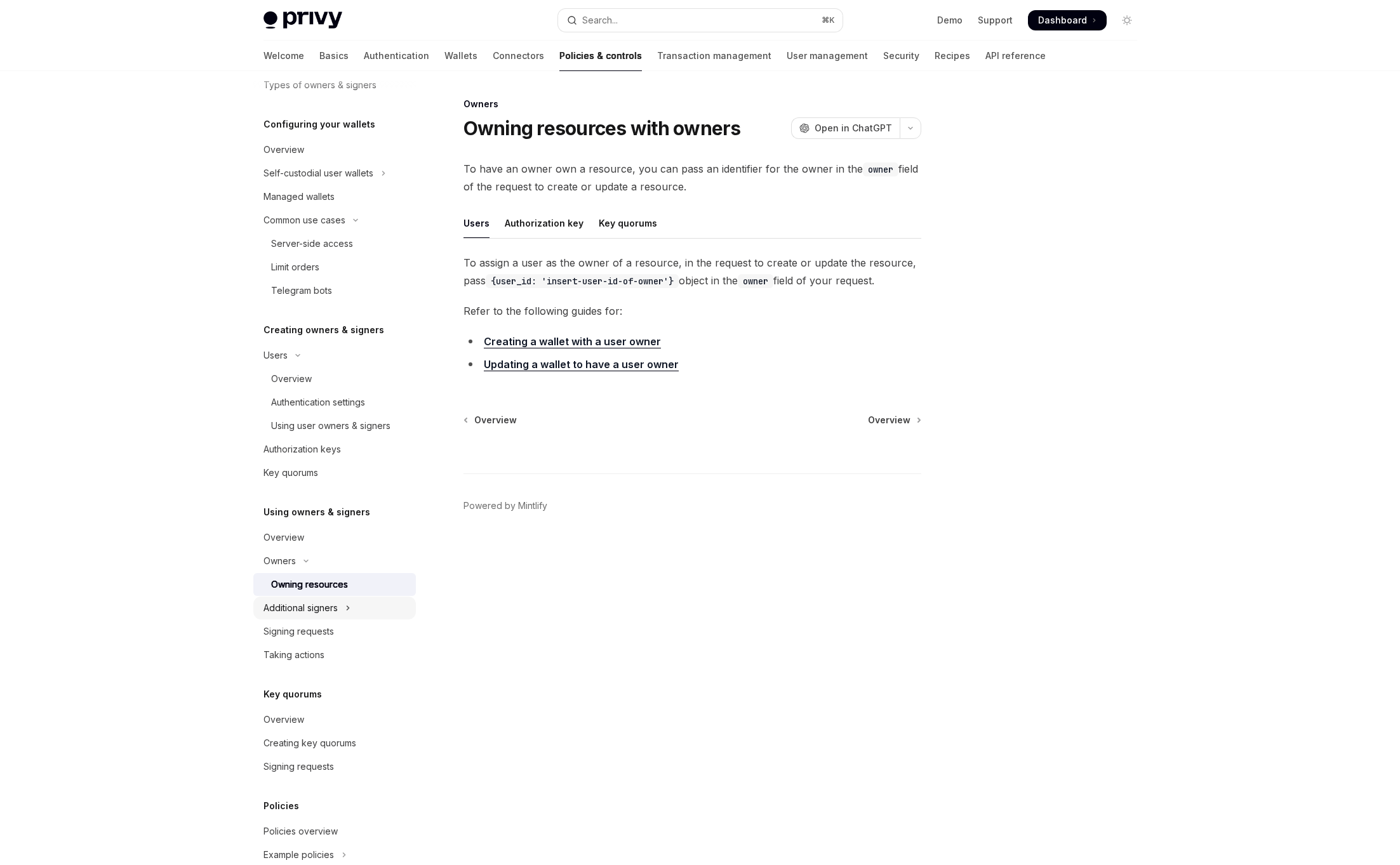
scroll to position [108, 0]
click at [550, 226] on div "Authorization key" at bounding box center [544, 223] width 79 height 30
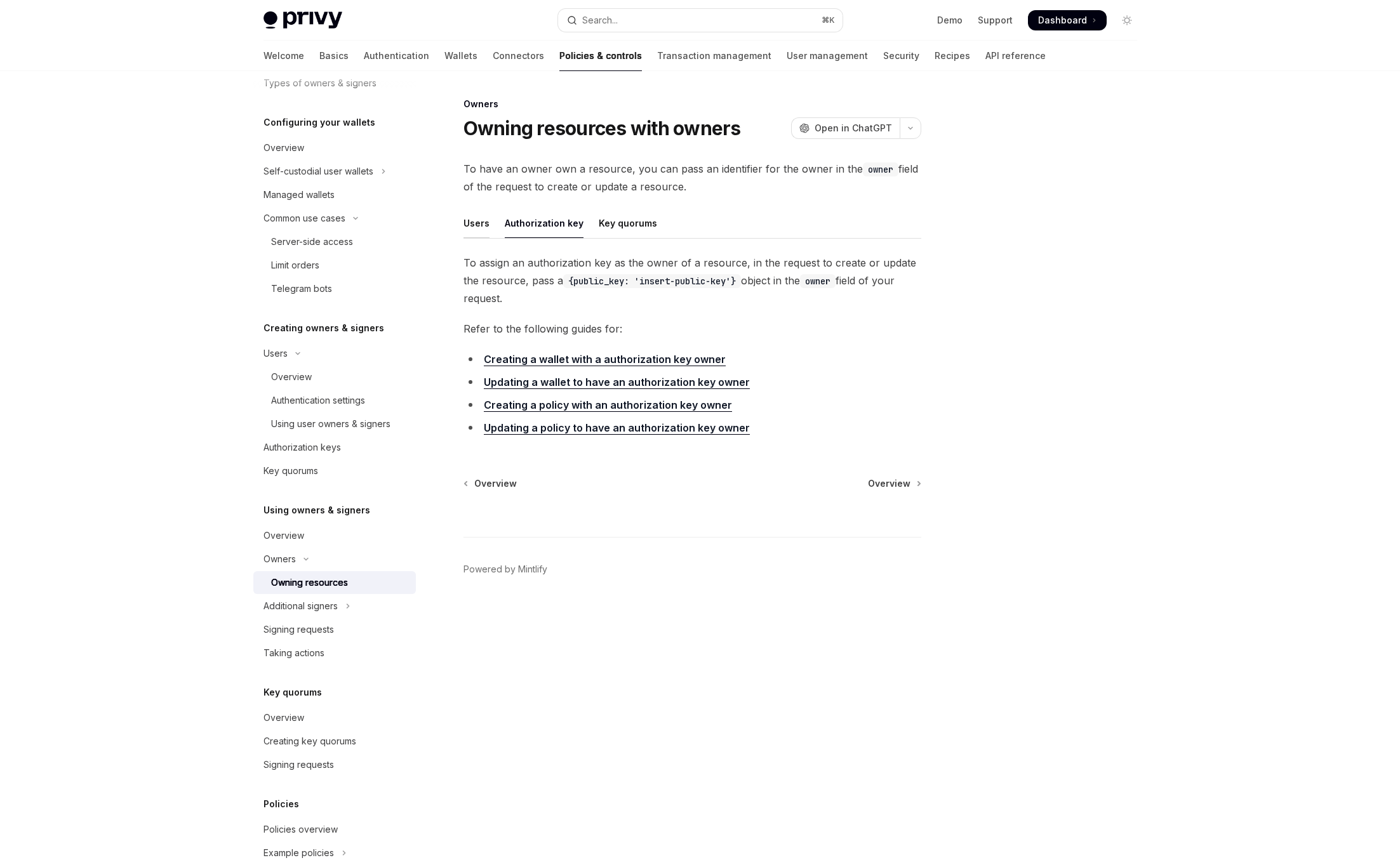
click at [482, 226] on div "Users" at bounding box center [477, 223] width 26 height 30
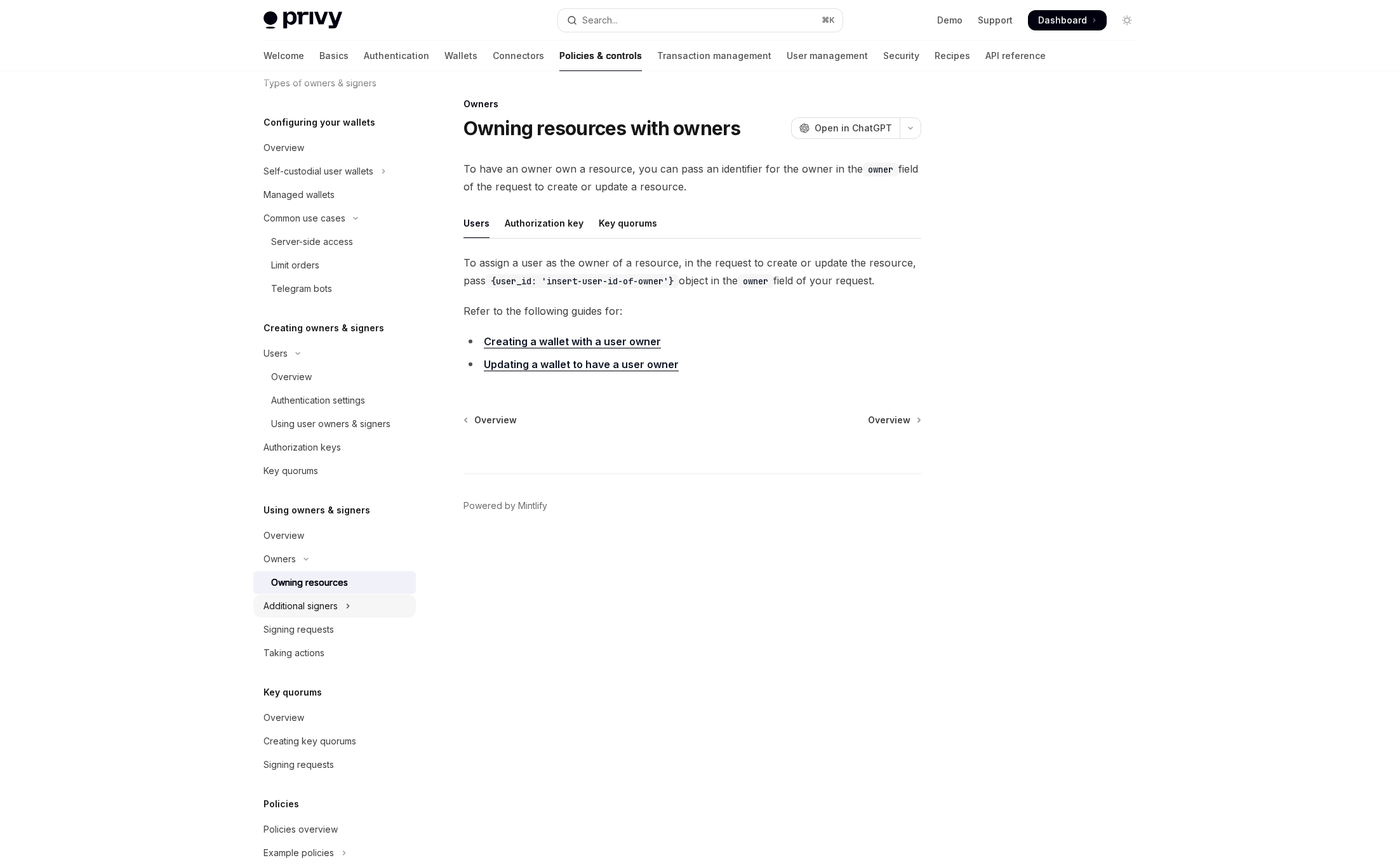
click at [304, 607] on div "Additional signers" at bounding box center [301, 606] width 74 height 15
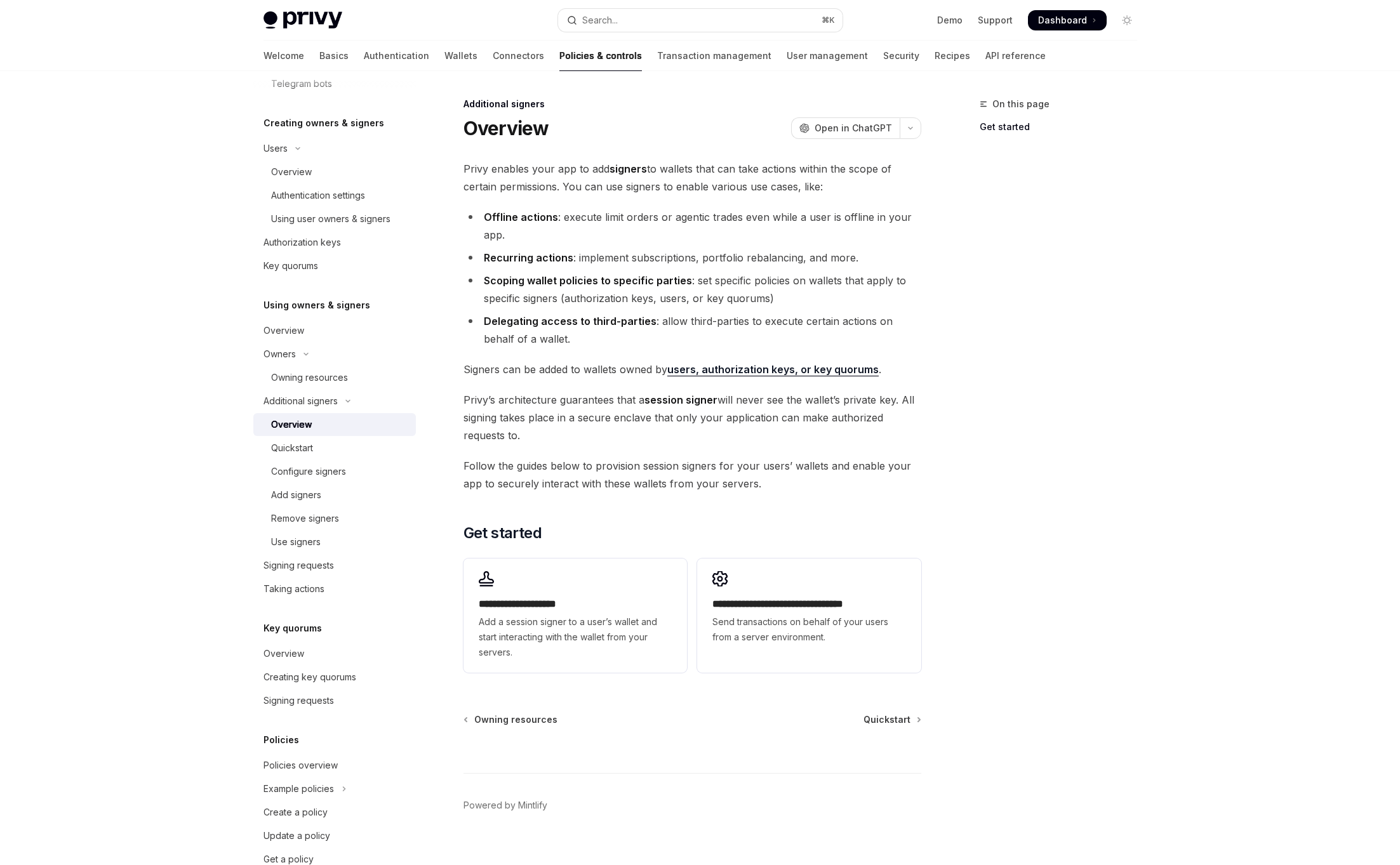
scroll to position [344, 0]
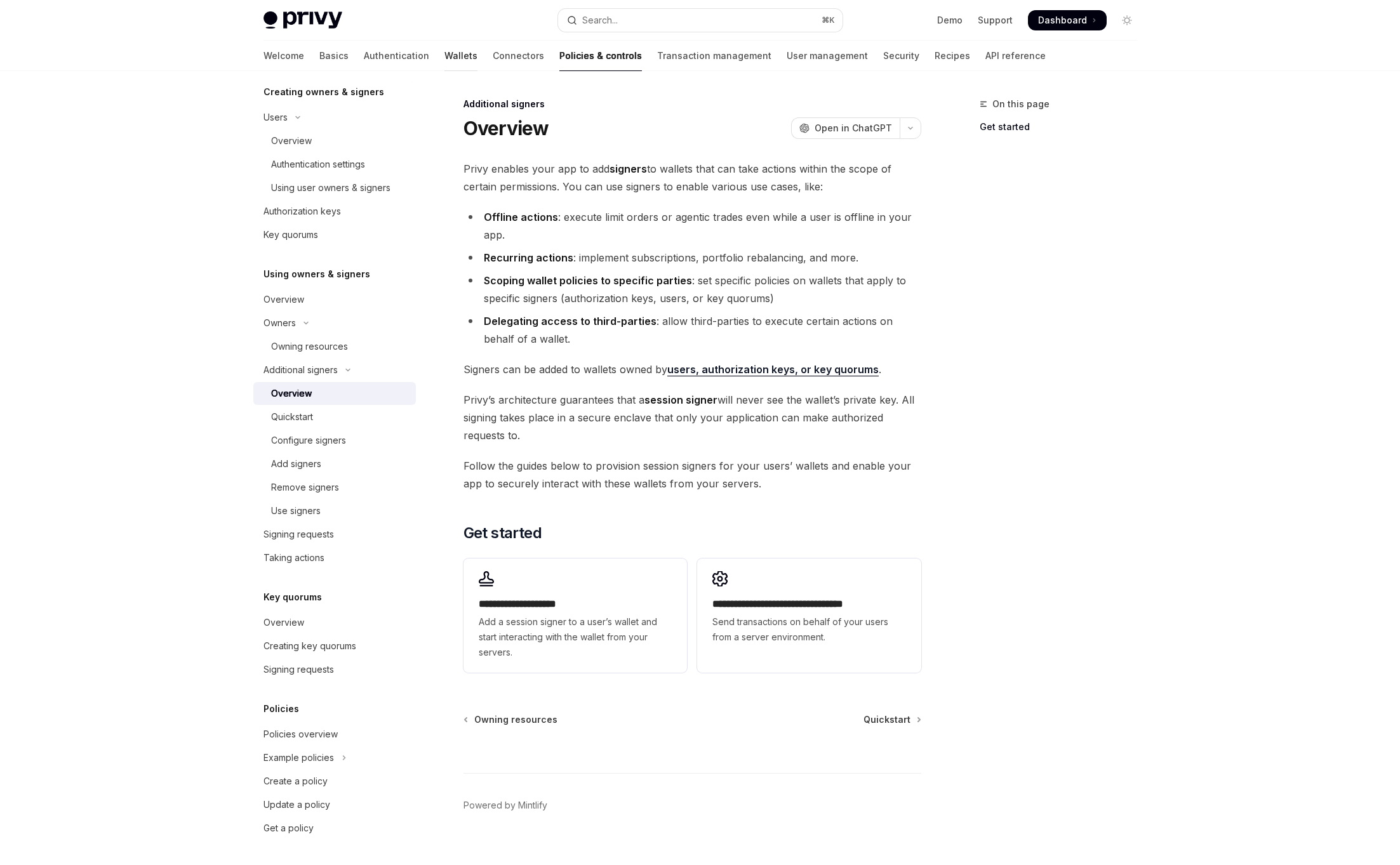
click at [444, 60] on link "Wallets" at bounding box center [460, 56] width 33 height 30
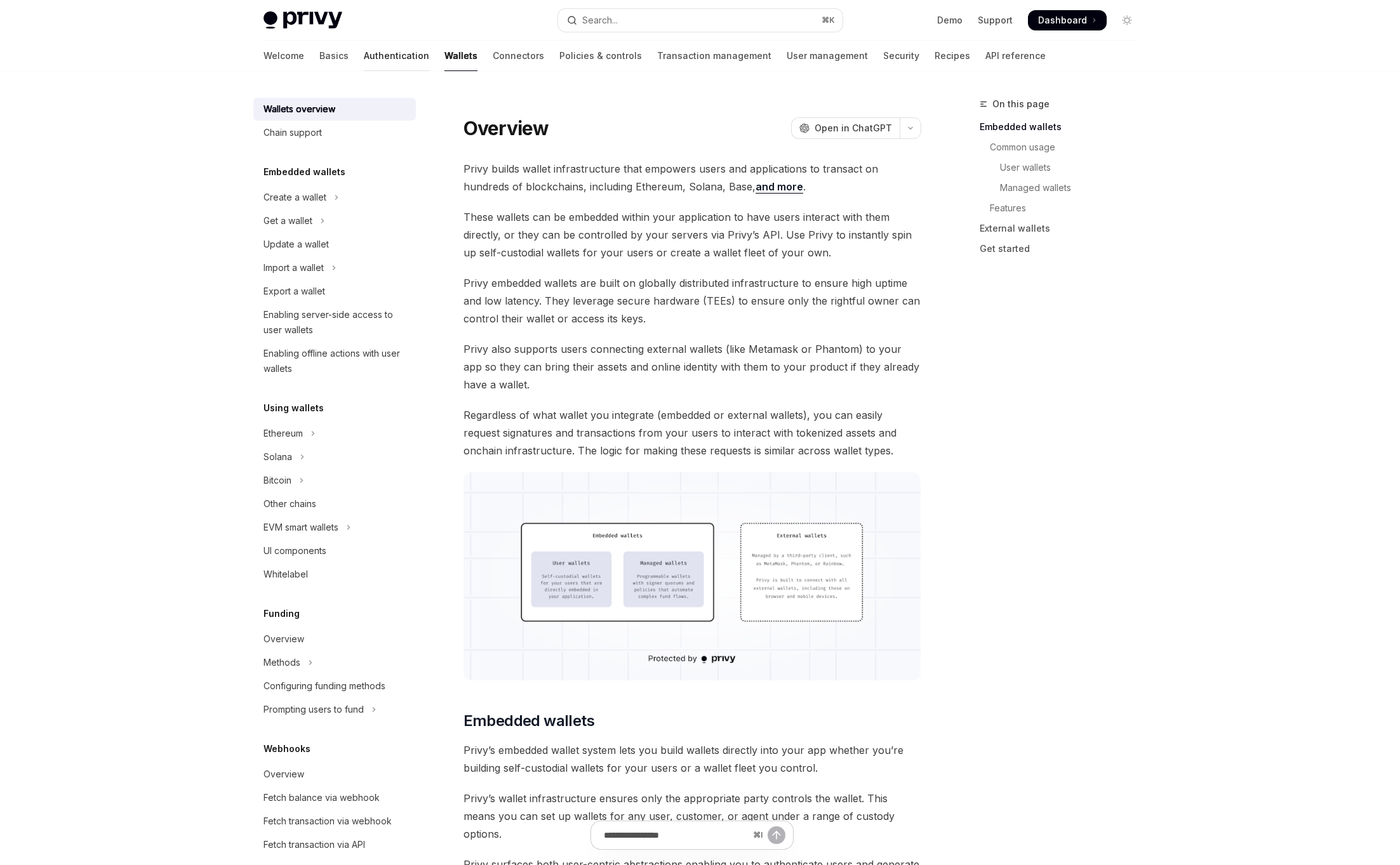
click at [364, 54] on link "Authentication" at bounding box center [396, 56] width 66 height 30
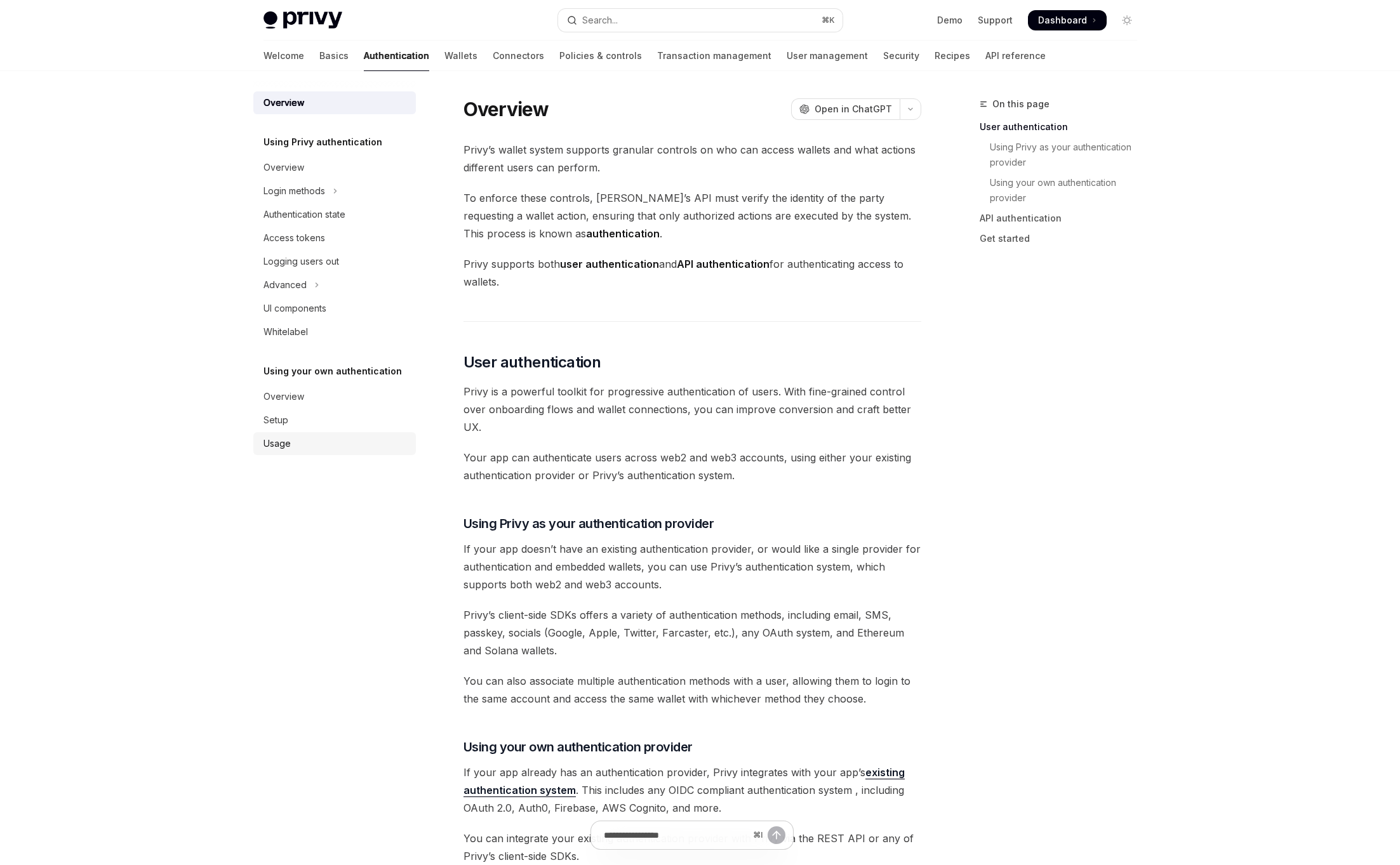
drag, startPoint x: 287, startPoint y: 420, endPoint x: 287, endPoint y: 439, distance: 19.0
click at [287, 420] on div "Setup" at bounding box center [335, 420] width 144 height 15
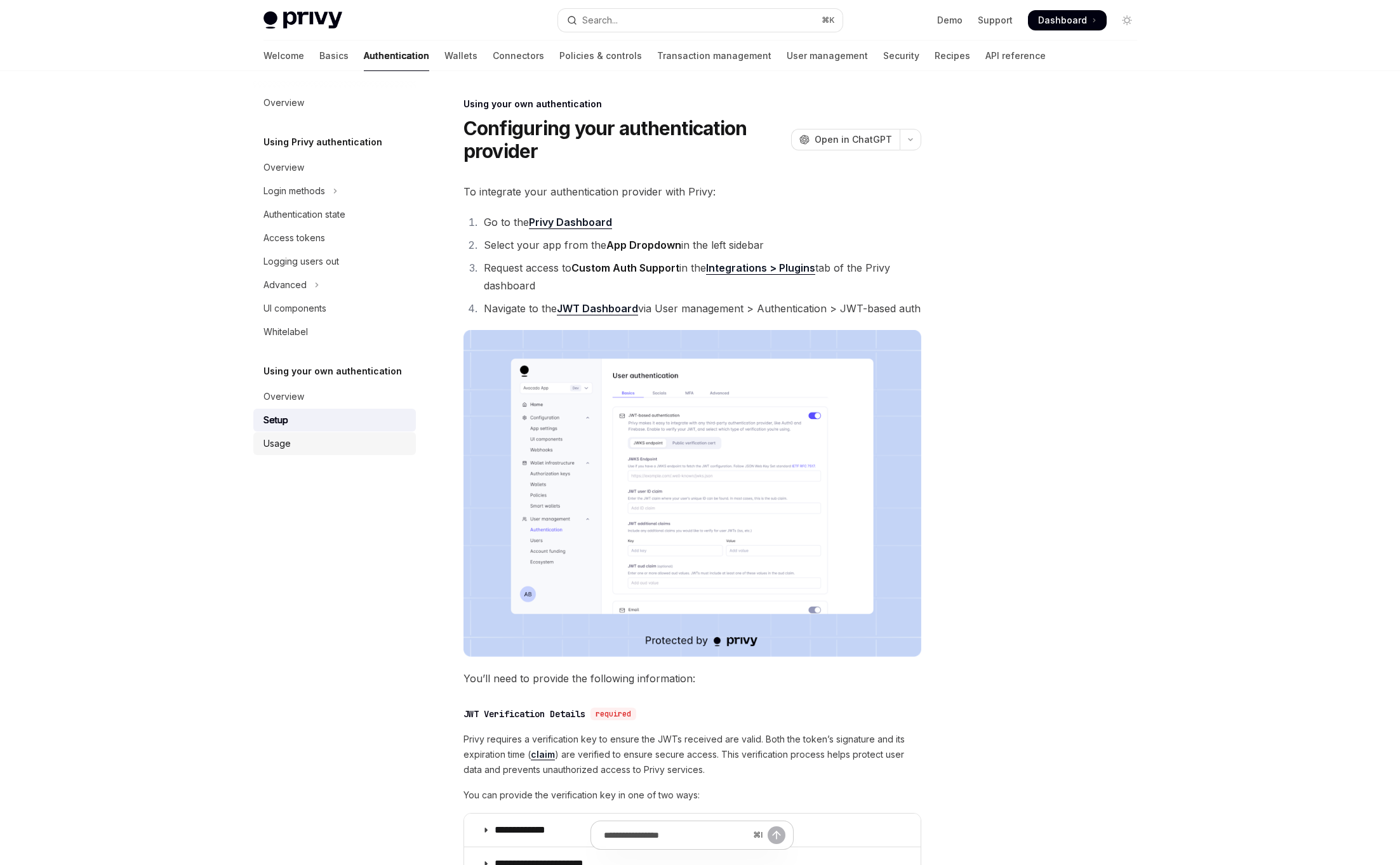
click at [287, 440] on div "Usage" at bounding box center [277, 443] width 27 height 15
type textarea "*"
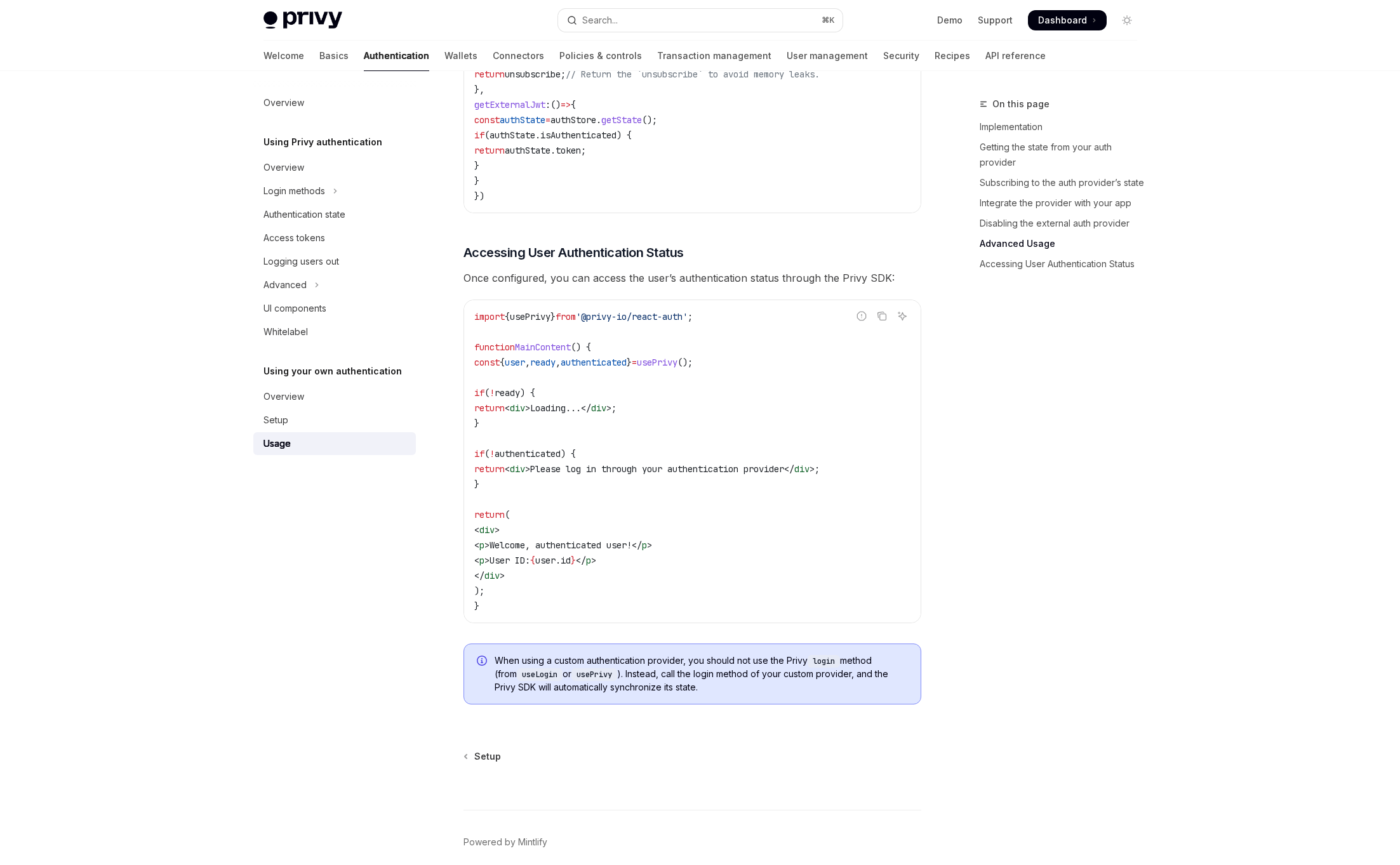
scroll to position [2390, 0]
